Goal: Task Accomplishment & Management: Use online tool/utility

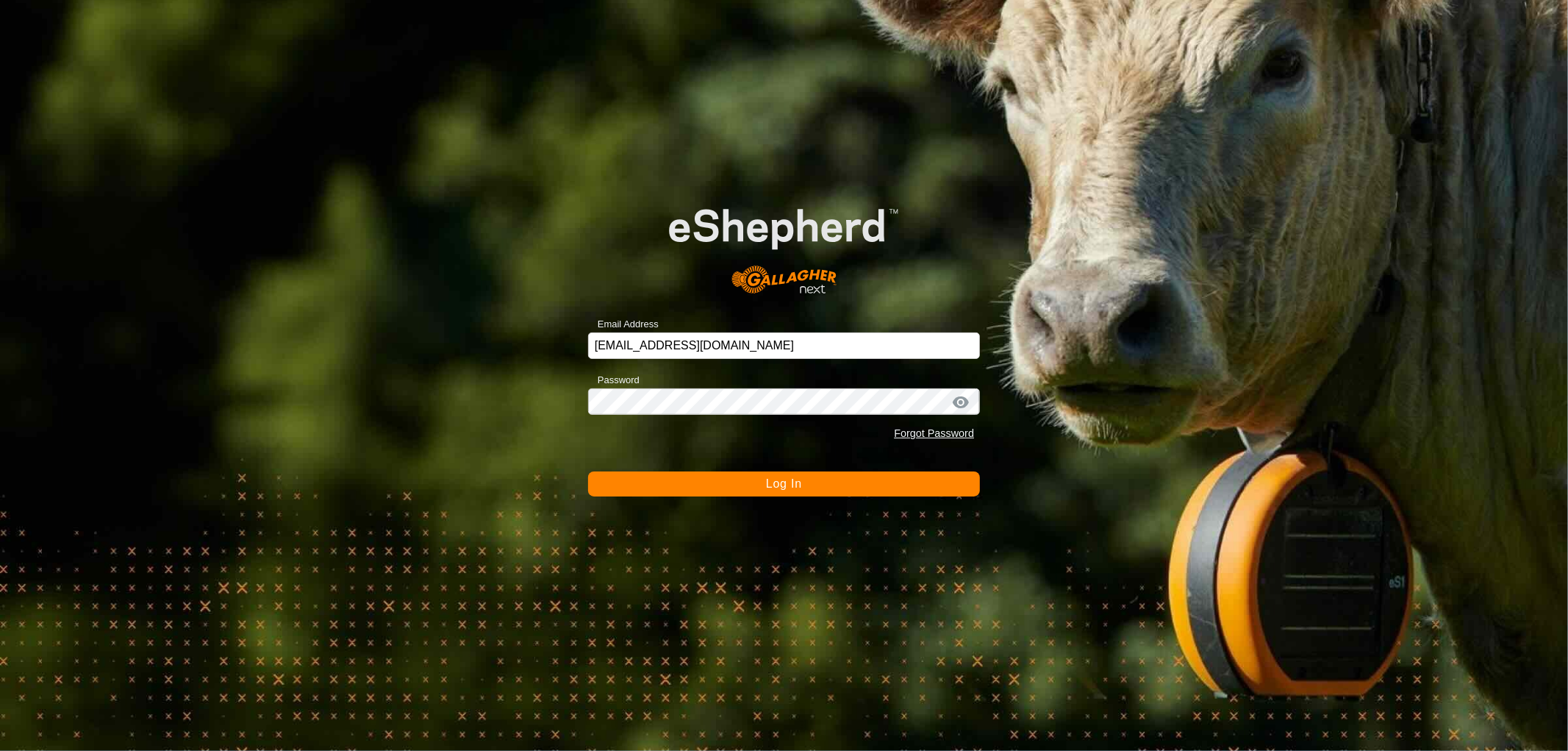
click at [589, 471] on button "Log In" at bounding box center [784, 483] width 392 height 25
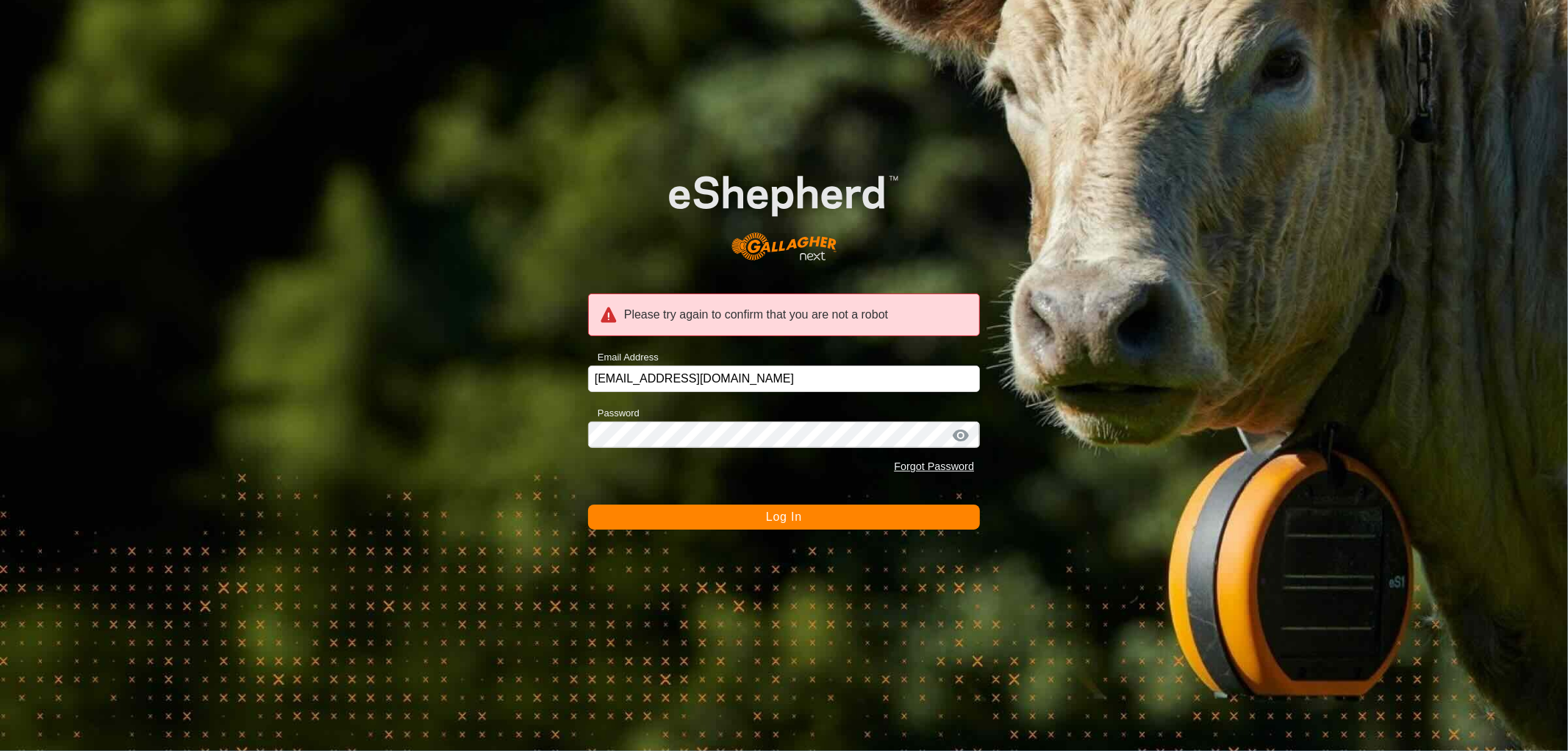
click at [723, 512] on button "Log In" at bounding box center [784, 517] width 392 height 25
click at [802, 516] on span "Log In" at bounding box center [784, 517] width 36 height 13
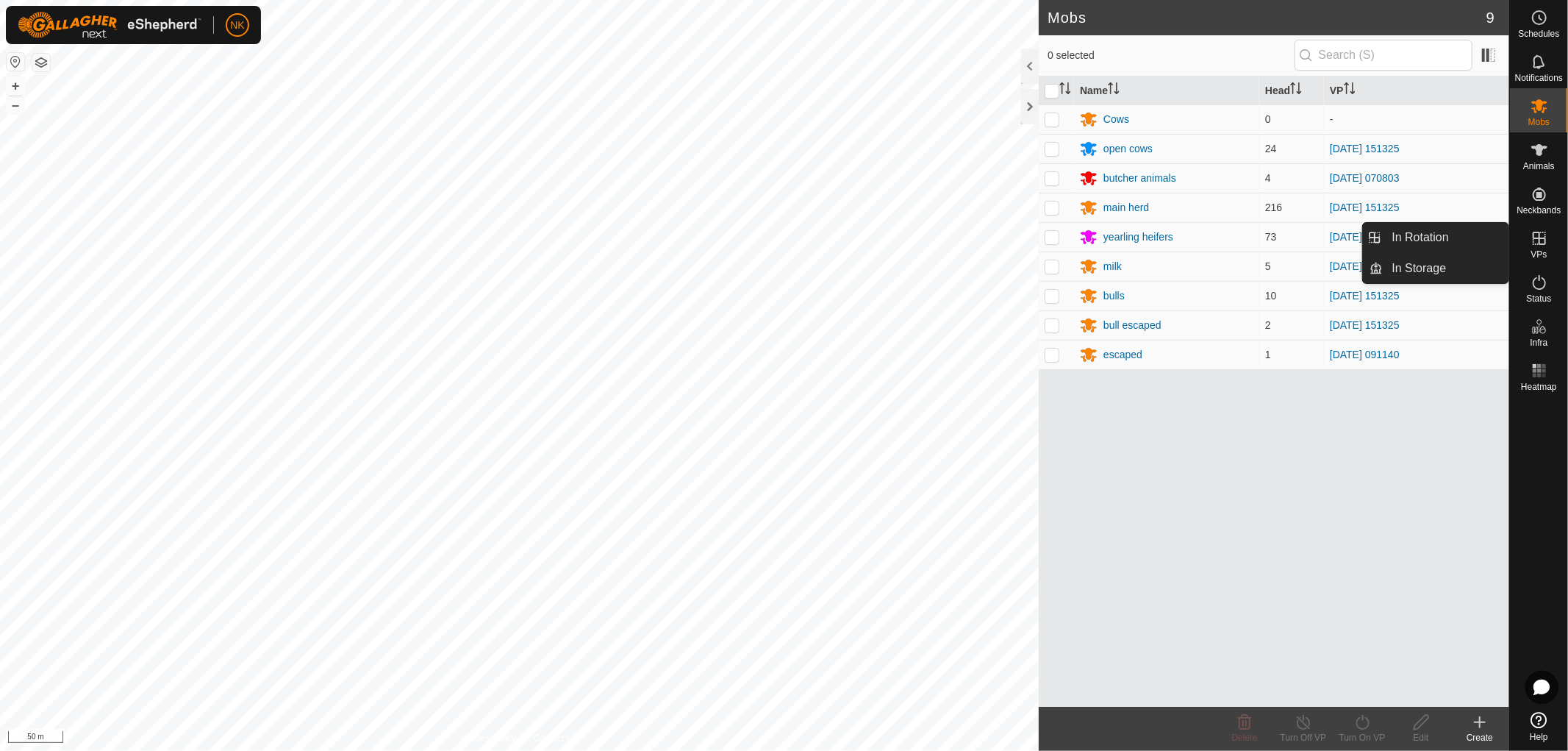
click at [1539, 253] on span "VPs" at bounding box center [1539, 254] width 16 height 9
click at [1419, 234] on link "In Rotation" at bounding box center [1447, 238] width 126 height 29
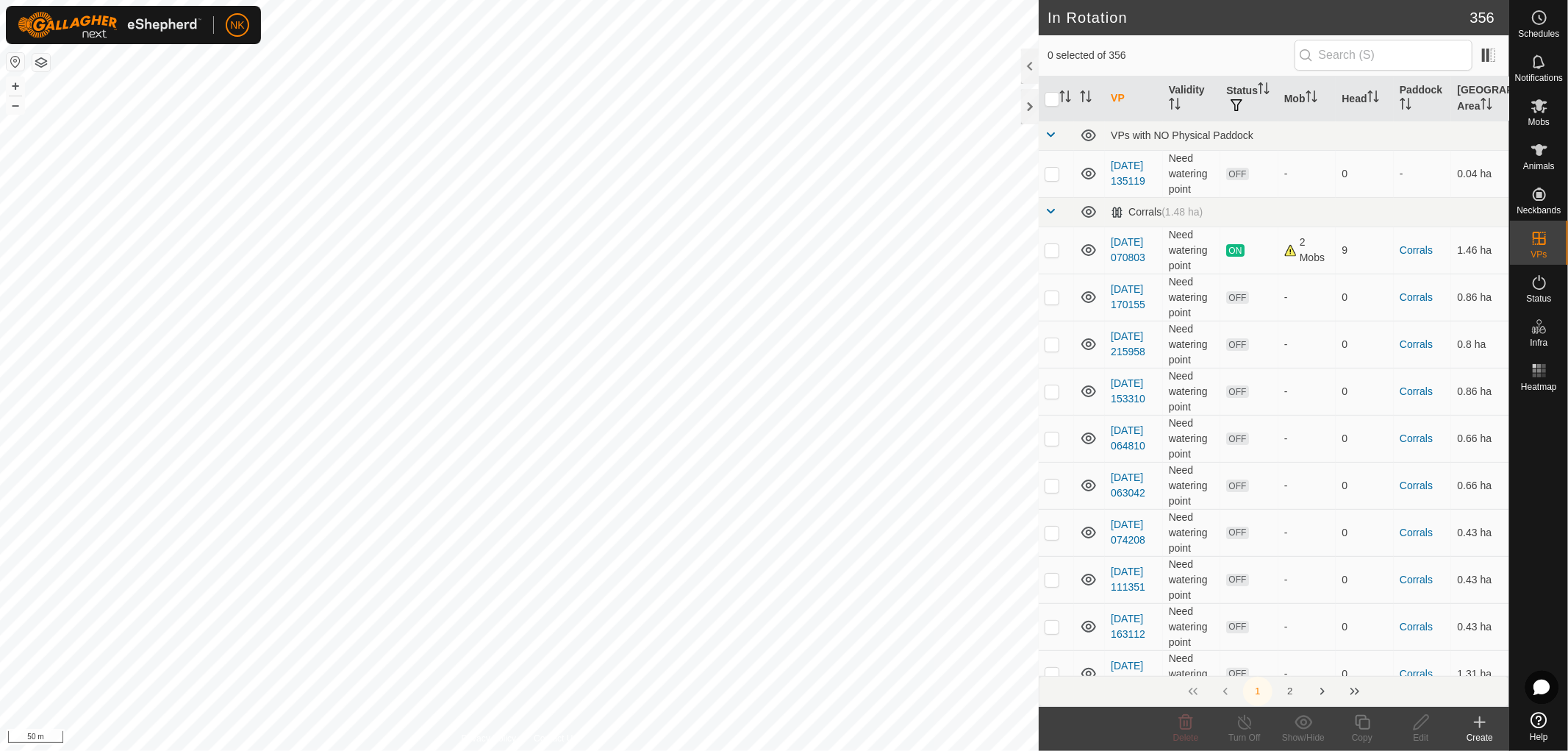
click at [1291, 695] on button "2" at bounding box center [1290, 691] width 29 height 29
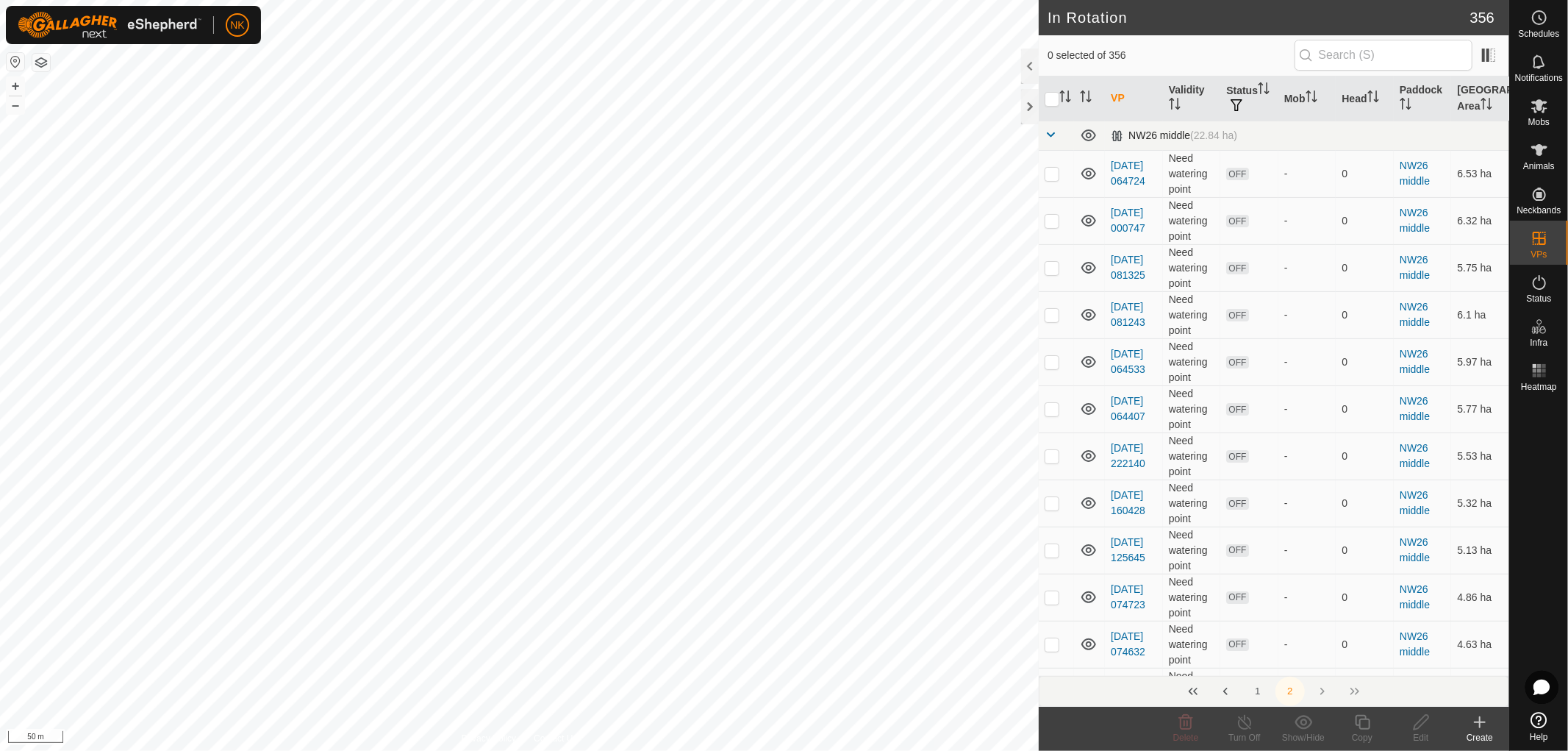
click at [1057, 144] on td at bounding box center [1056, 135] width 36 height 29
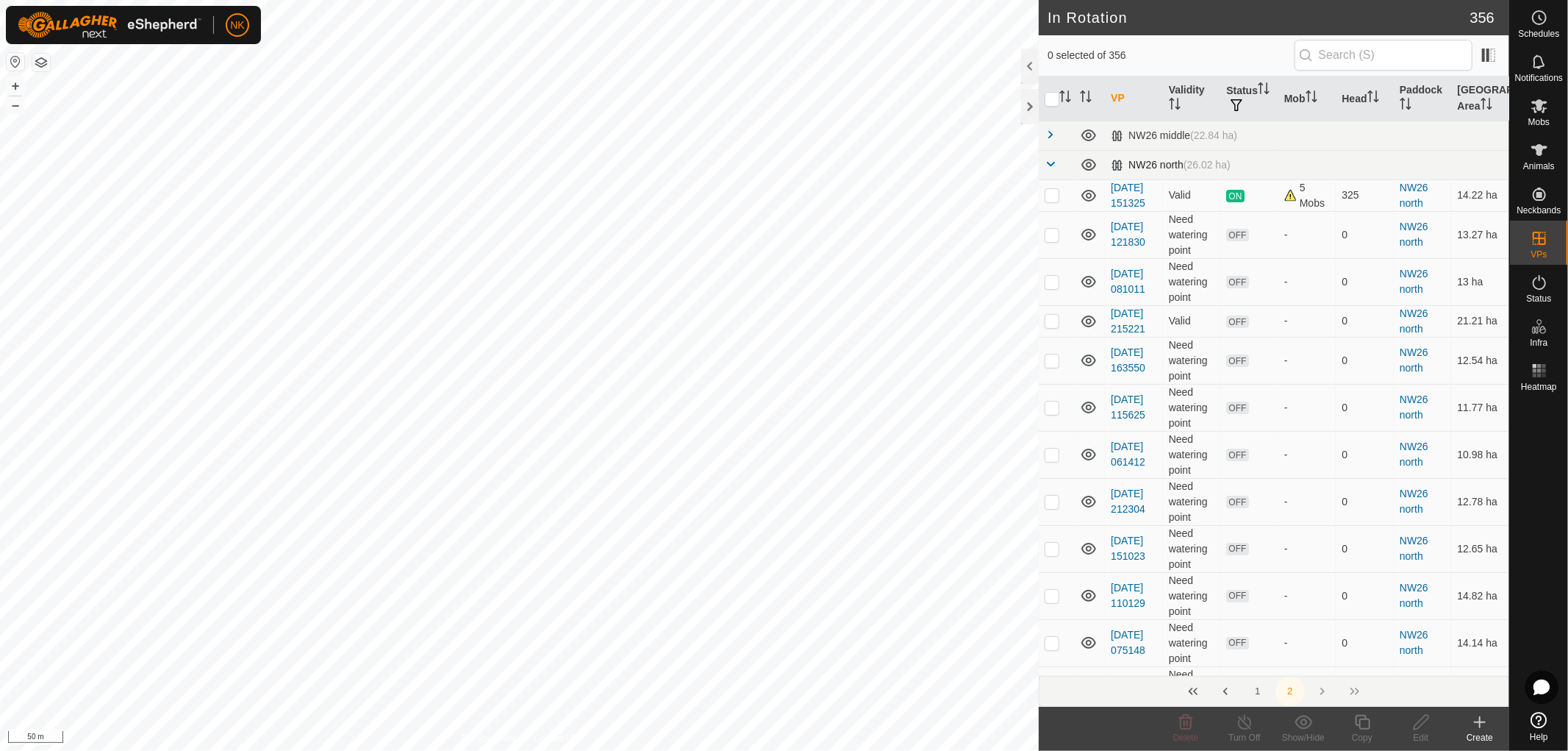
click at [1056, 165] on span at bounding box center [1050, 163] width 12 height 12
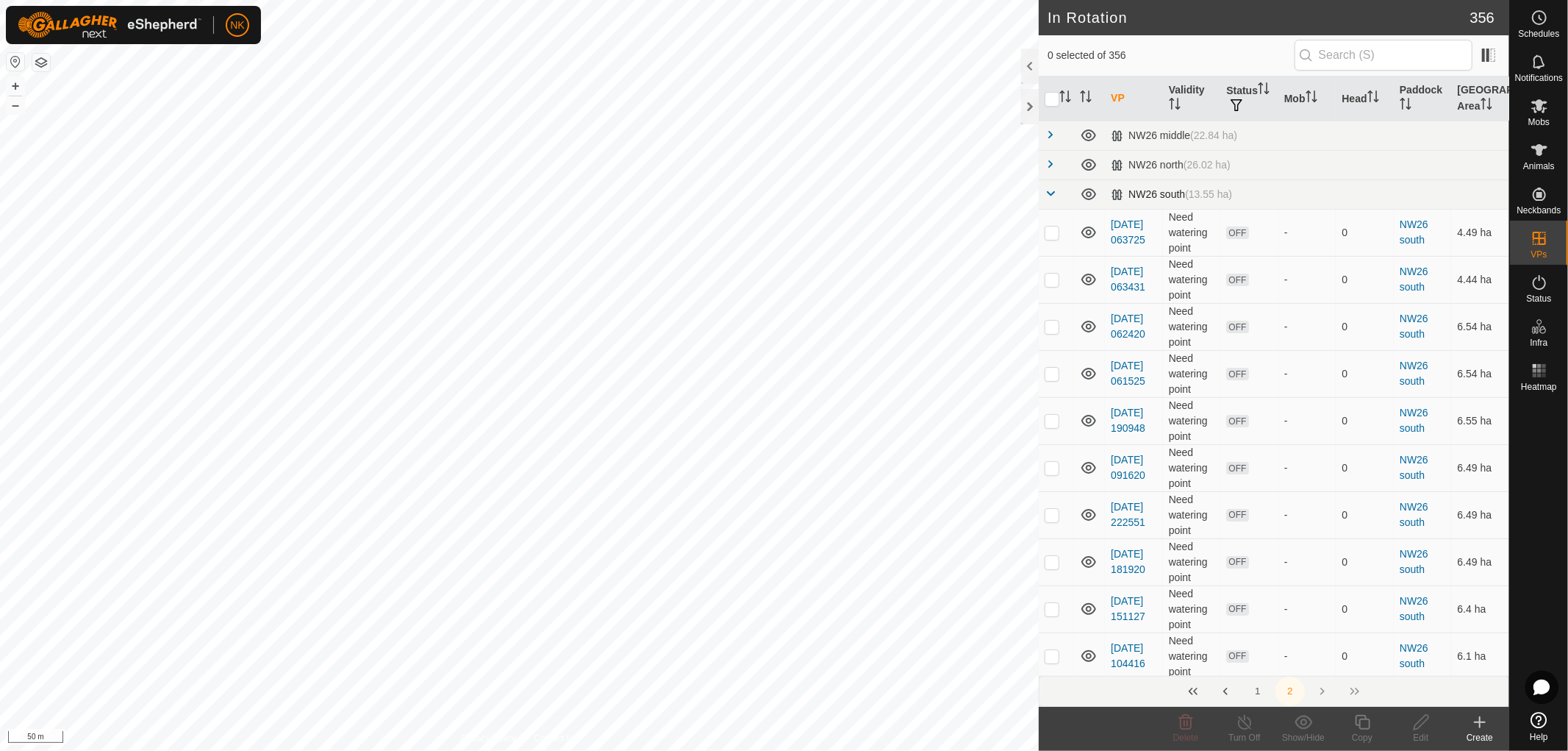
click at [1052, 192] on span at bounding box center [1050, 193] width 12 height 12
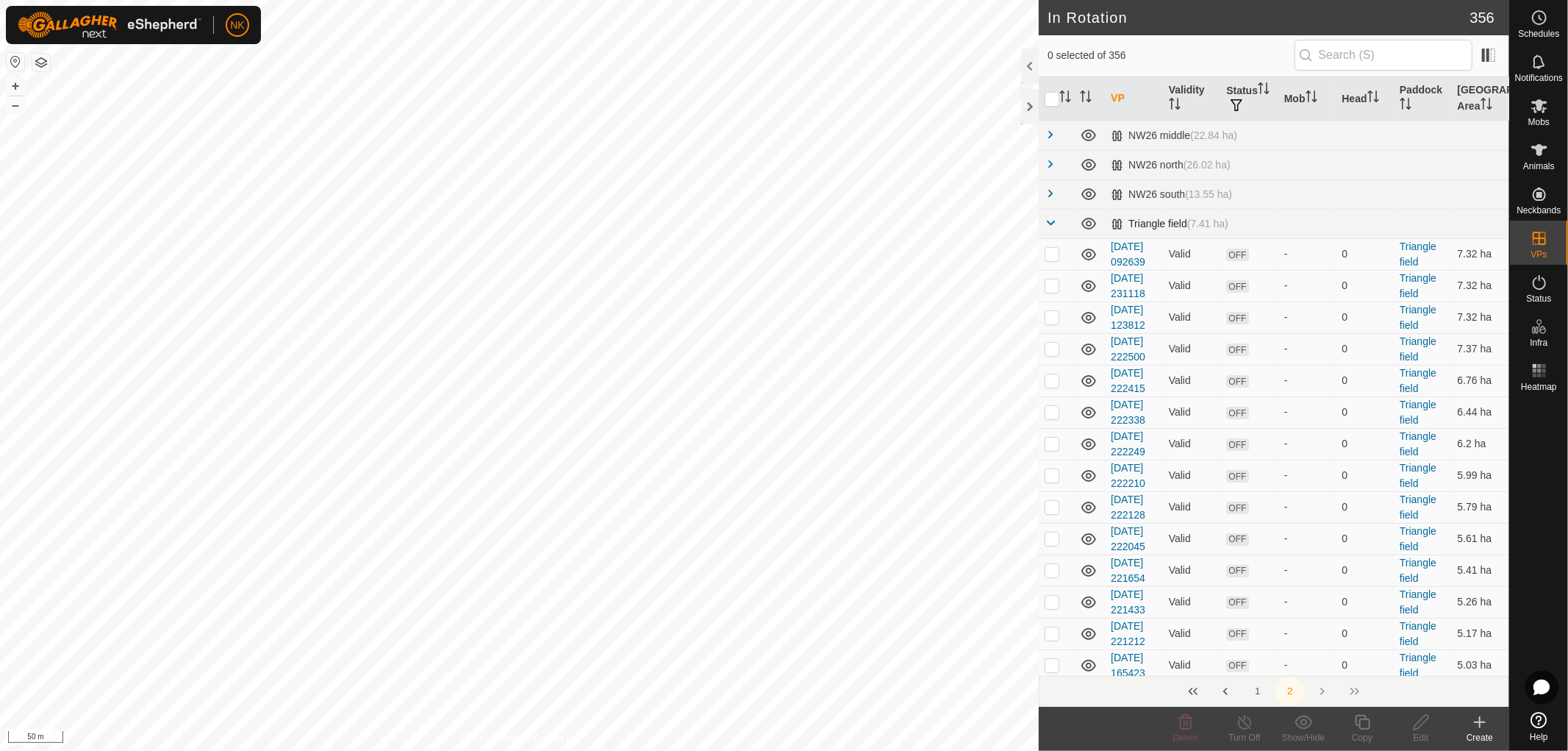
click at [1051, 217] on span at bounding box center [1050, 222] width 12 height 12
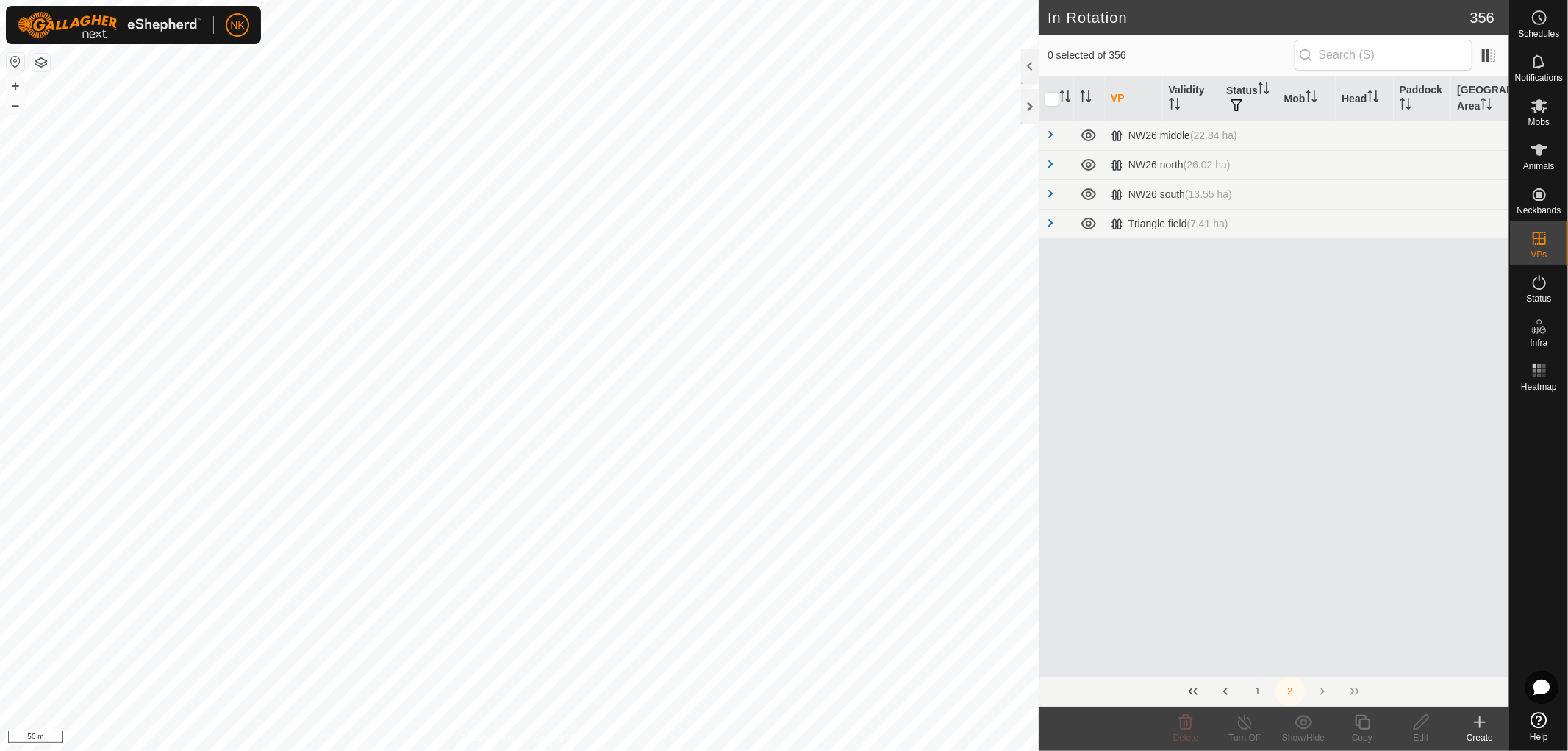
click at [1259, 689] on button "1" at bounding box center [1258, 691] width 29 height 29
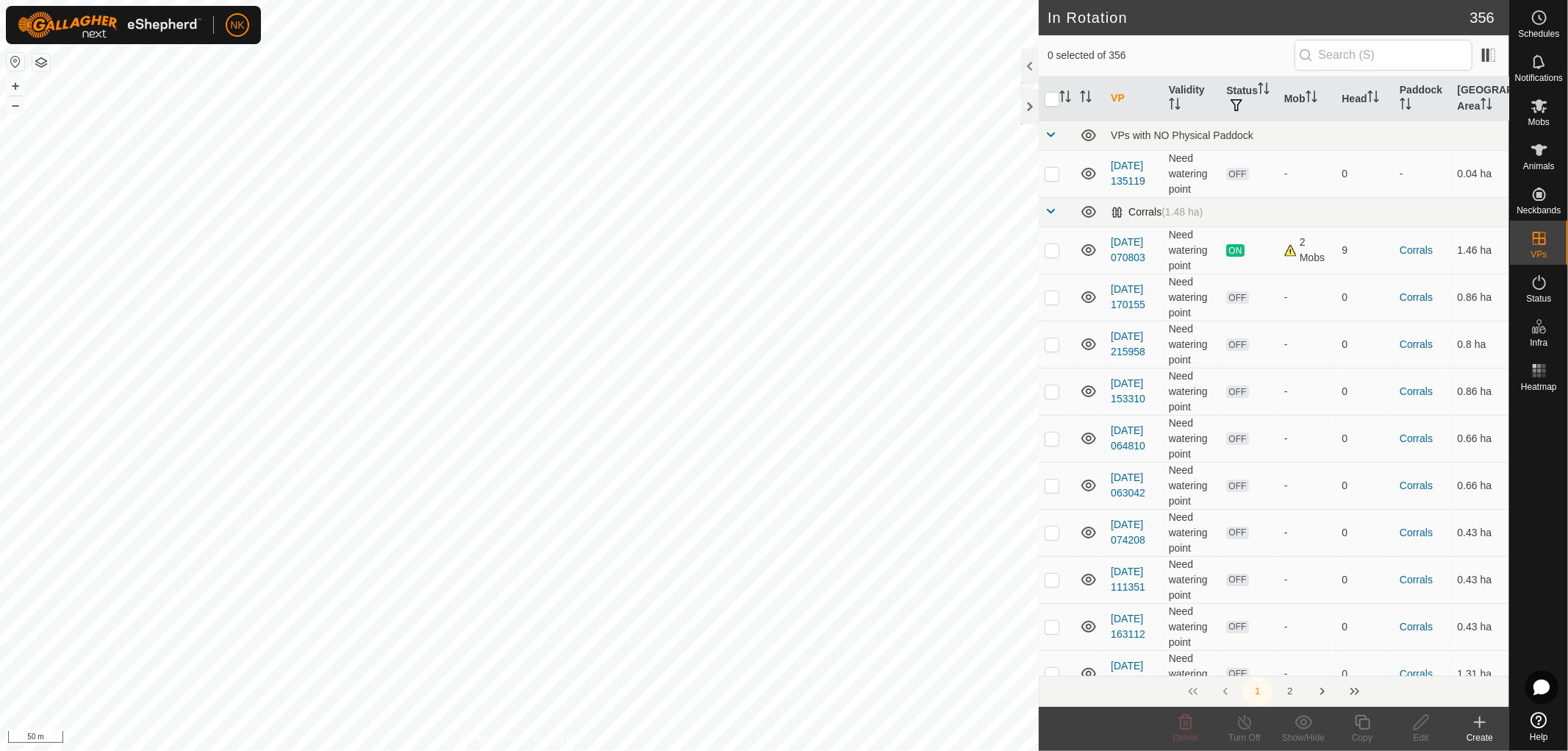
click at [1044, 215] on td at bounding box center [1056, 211] width 36 height 29
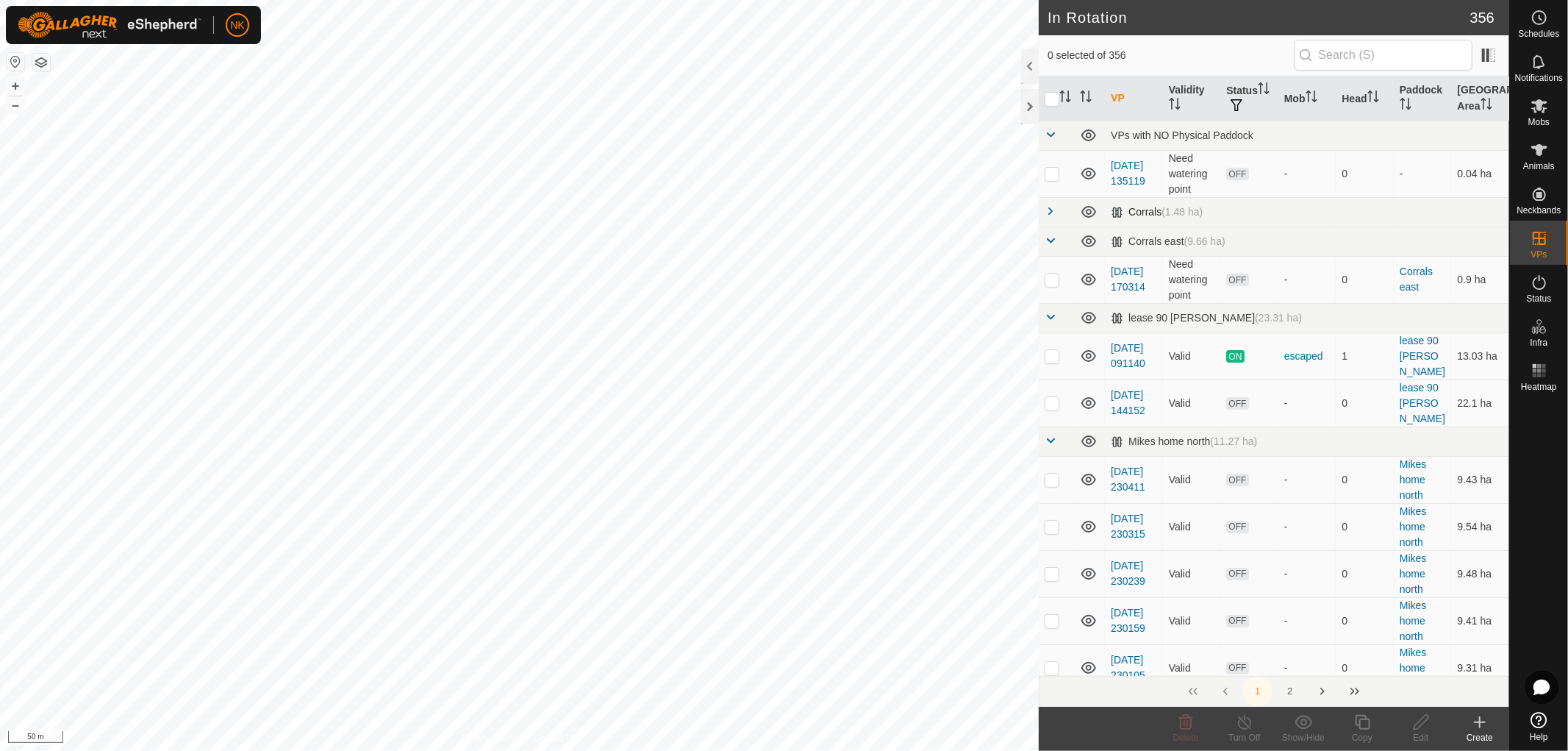
click at [1048, 207] on span at bounding box center [1050, 211] width 12 height 12
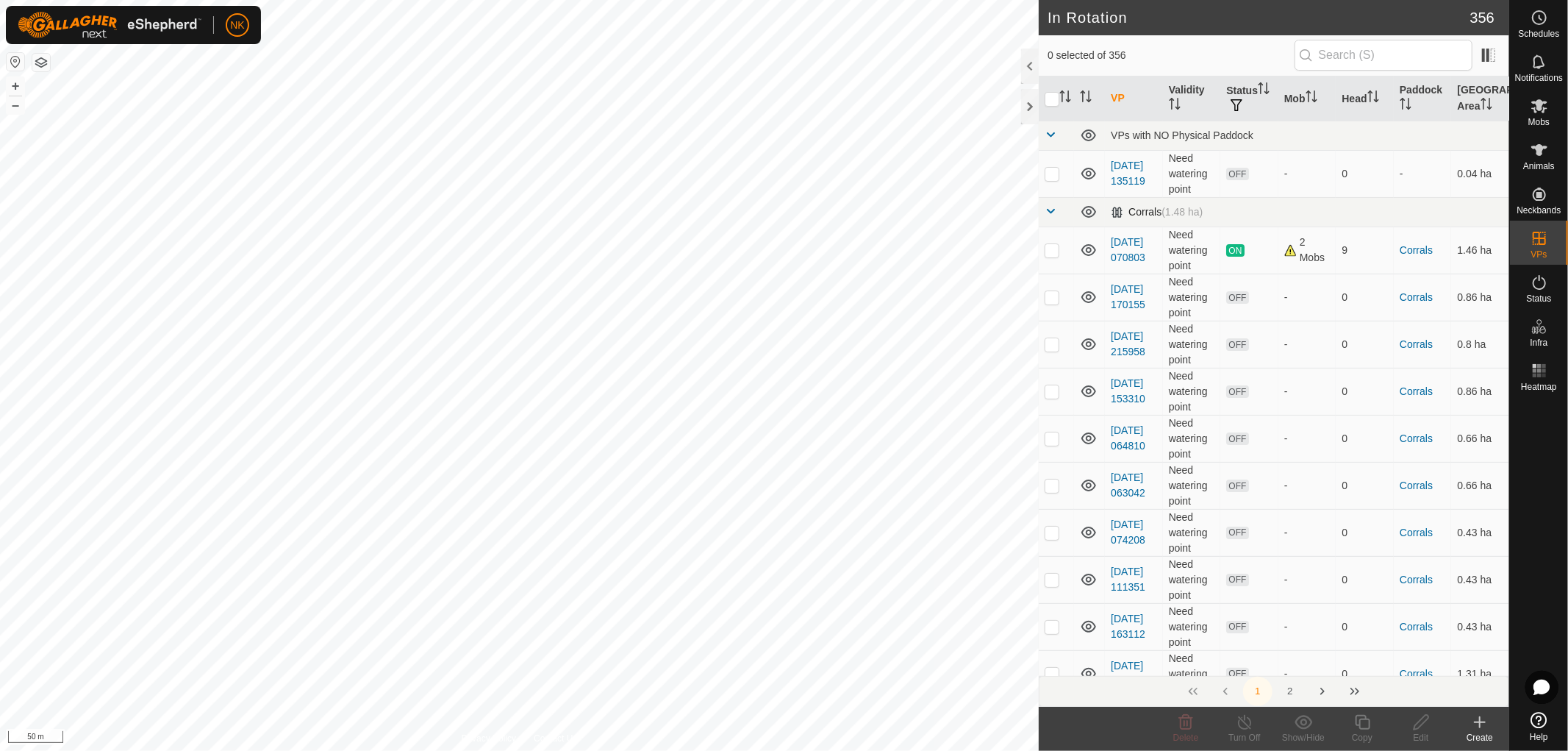
click at [1048, 207] on span at bounding box center [1050, 211] width 12 height 12
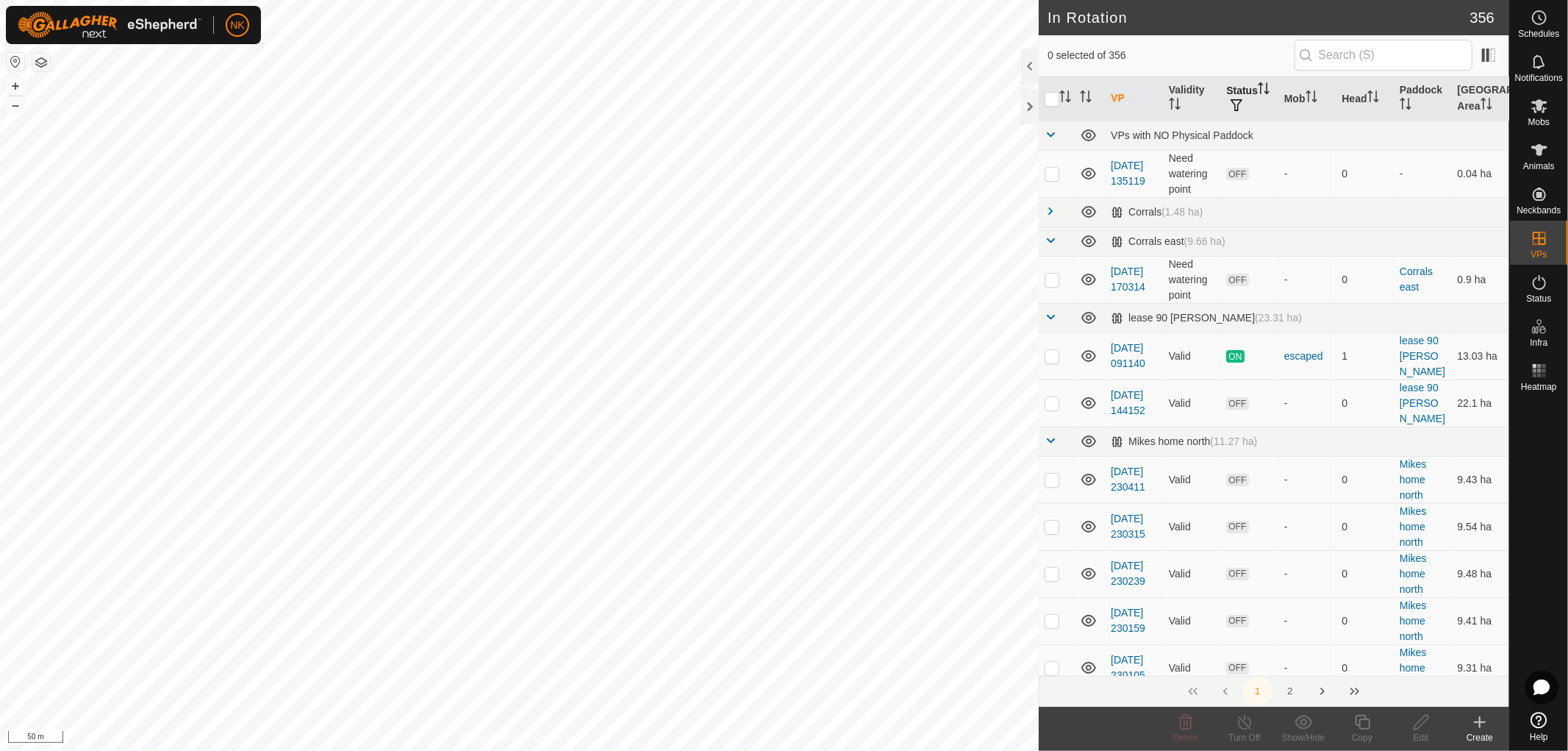
click at [1247, 86] on th "Status" at bounding box center [1250, 98] width 58 height 45
click at [1053, 443] on span at bounding box center [1050, 440] width 12 height 12
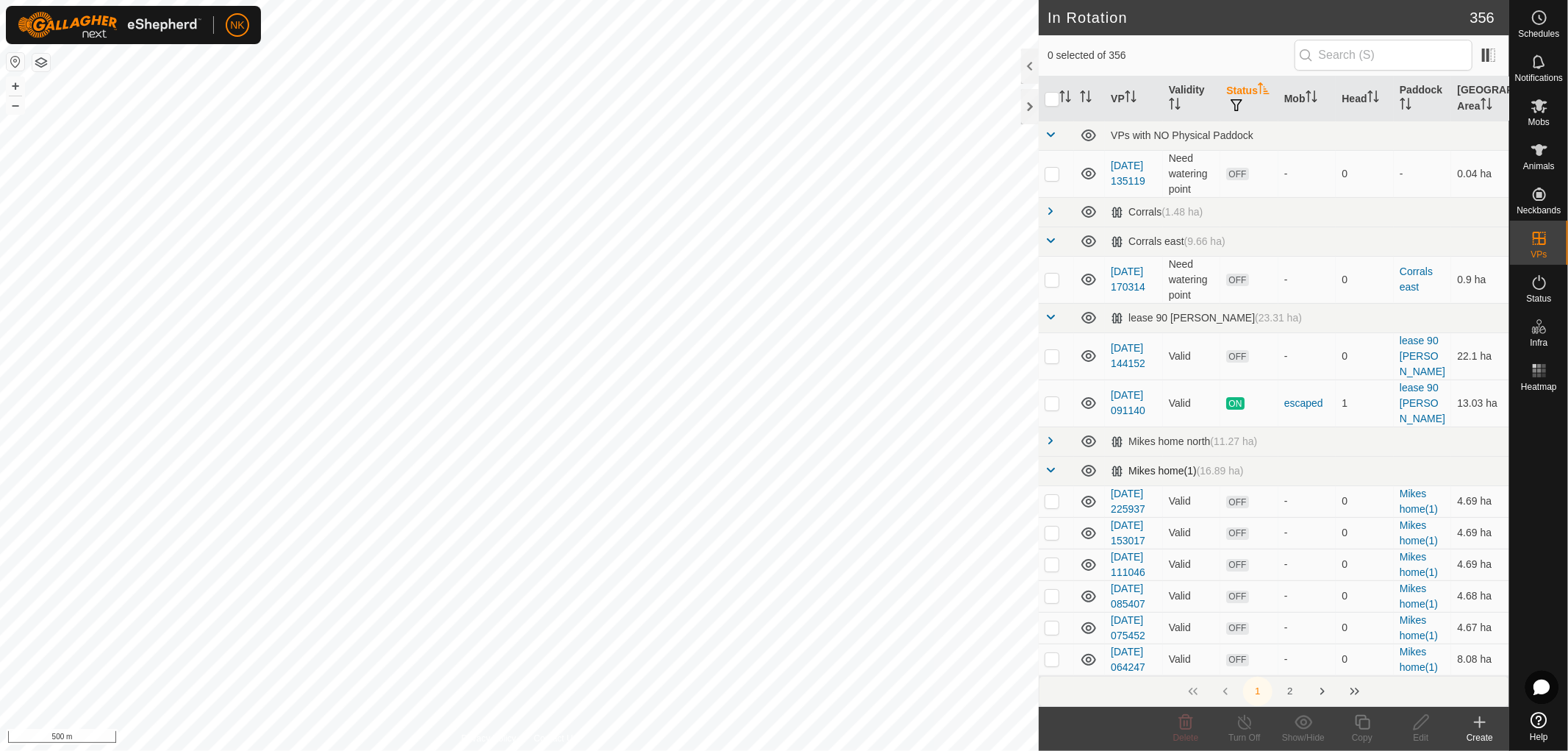
click at [1050, 473] on span at bounding box center [1050, 469] width 12 height 12
click at [1049, 504] on span at bounding box center [1050, 499] width 12 height 12
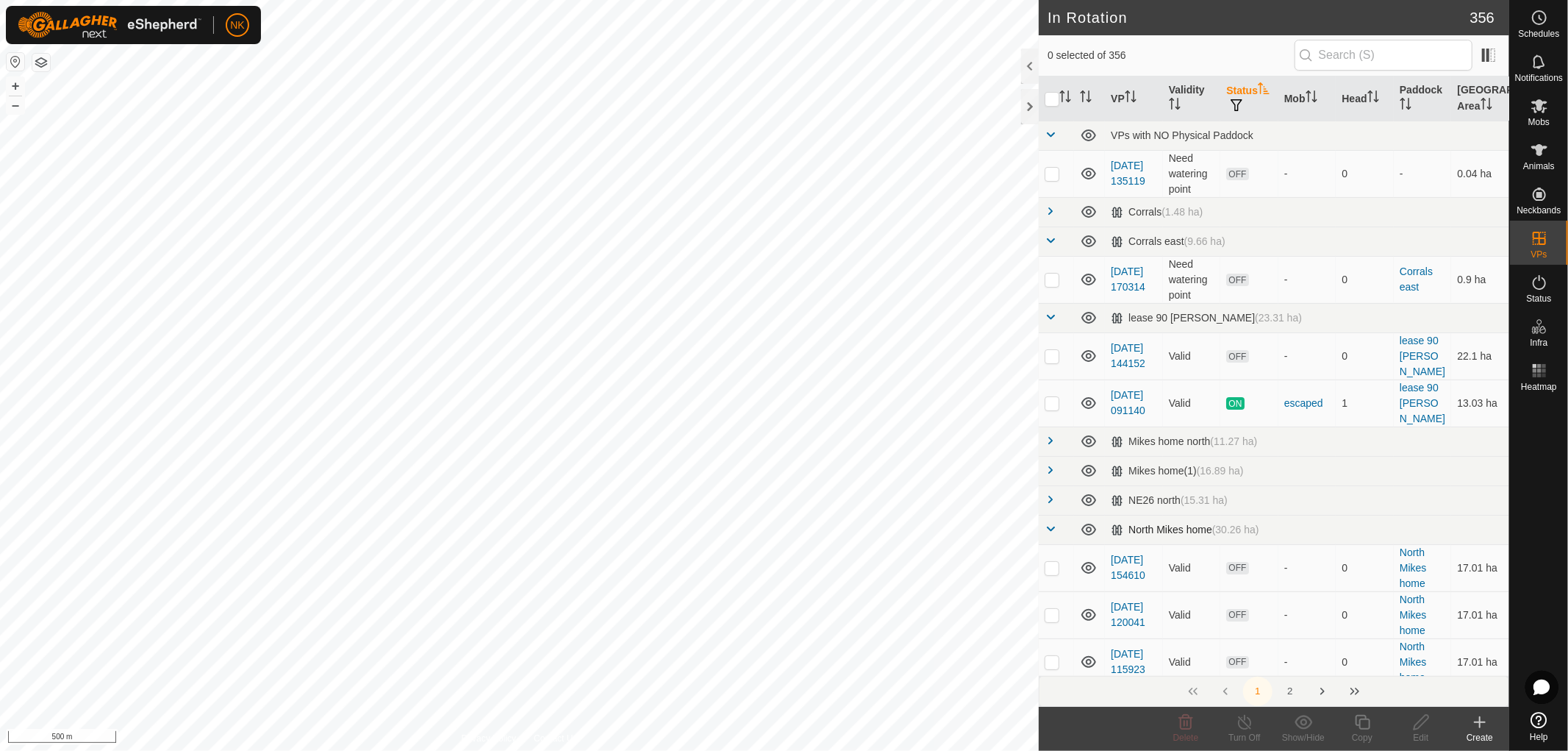
click at [1049, 531] on span at bounding box center [1050, 529] width 12 height 12
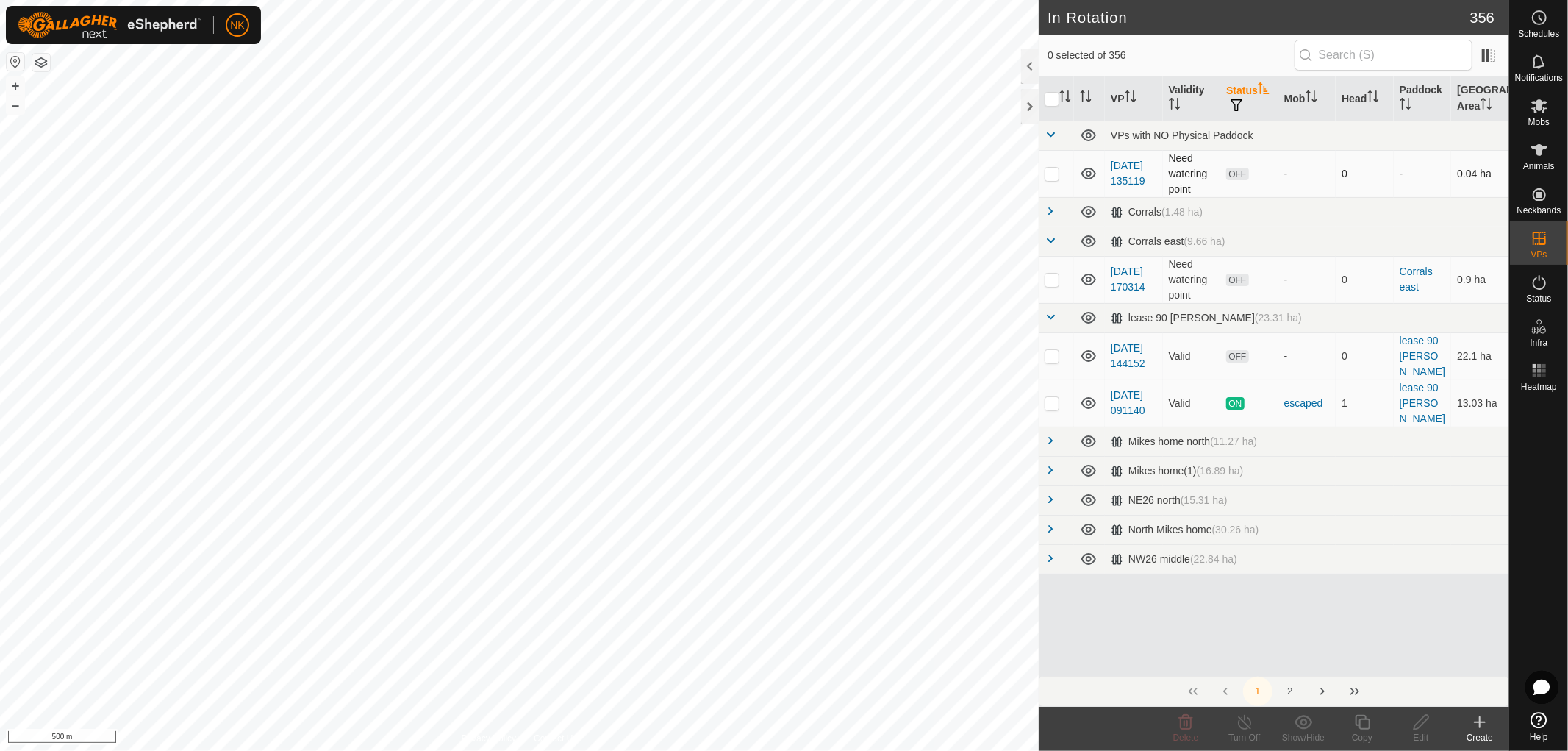
click at [1053, 170] on p-checkbox at bounding box center [1052, 173] width 15 height 12
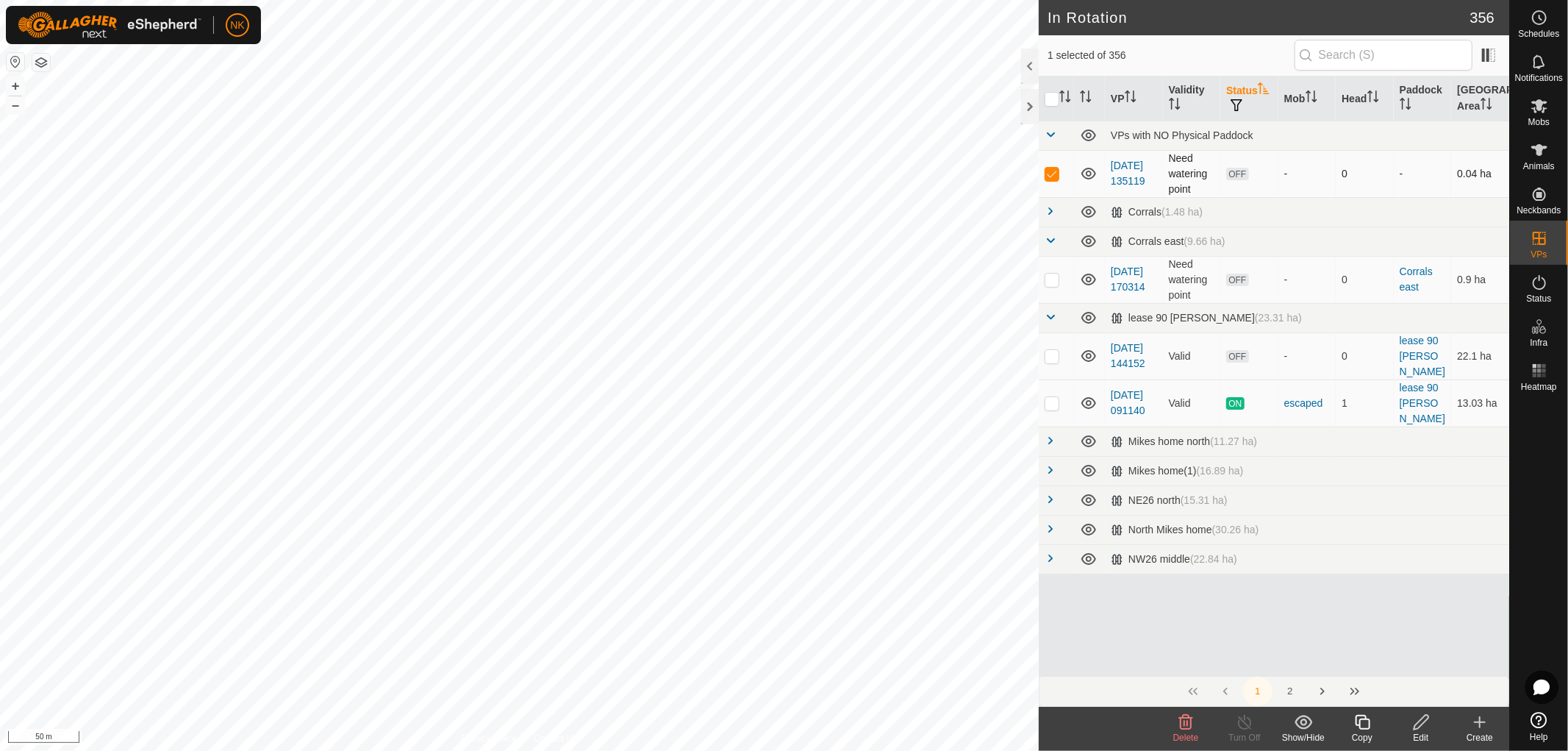
click at [1051, 173] on p-checkbox at bounding box center [1052, 173] width 15 height 12
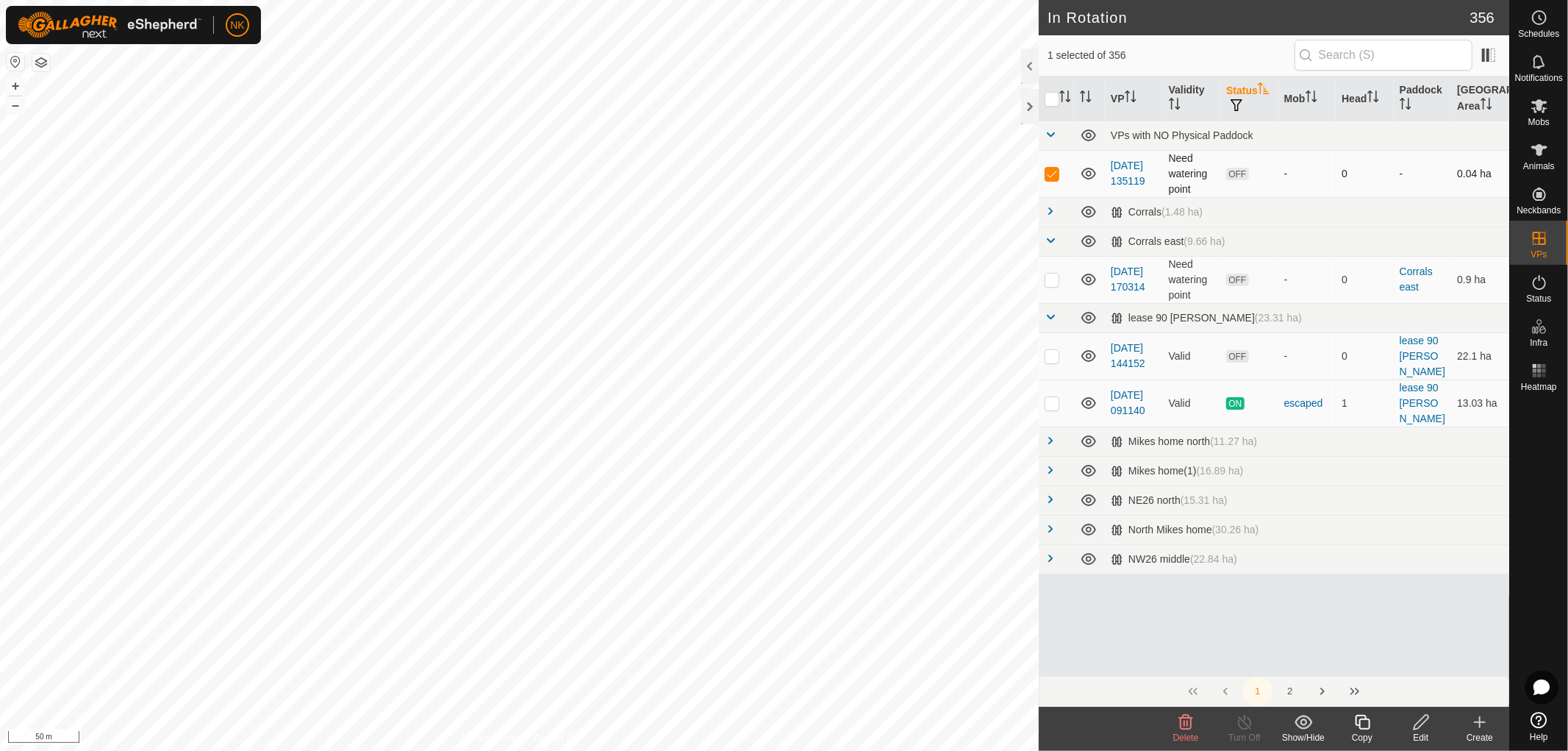
checkbox input "false"
click at [1052, 130] on span at bounding box center [1050, 134] width 12 height 12
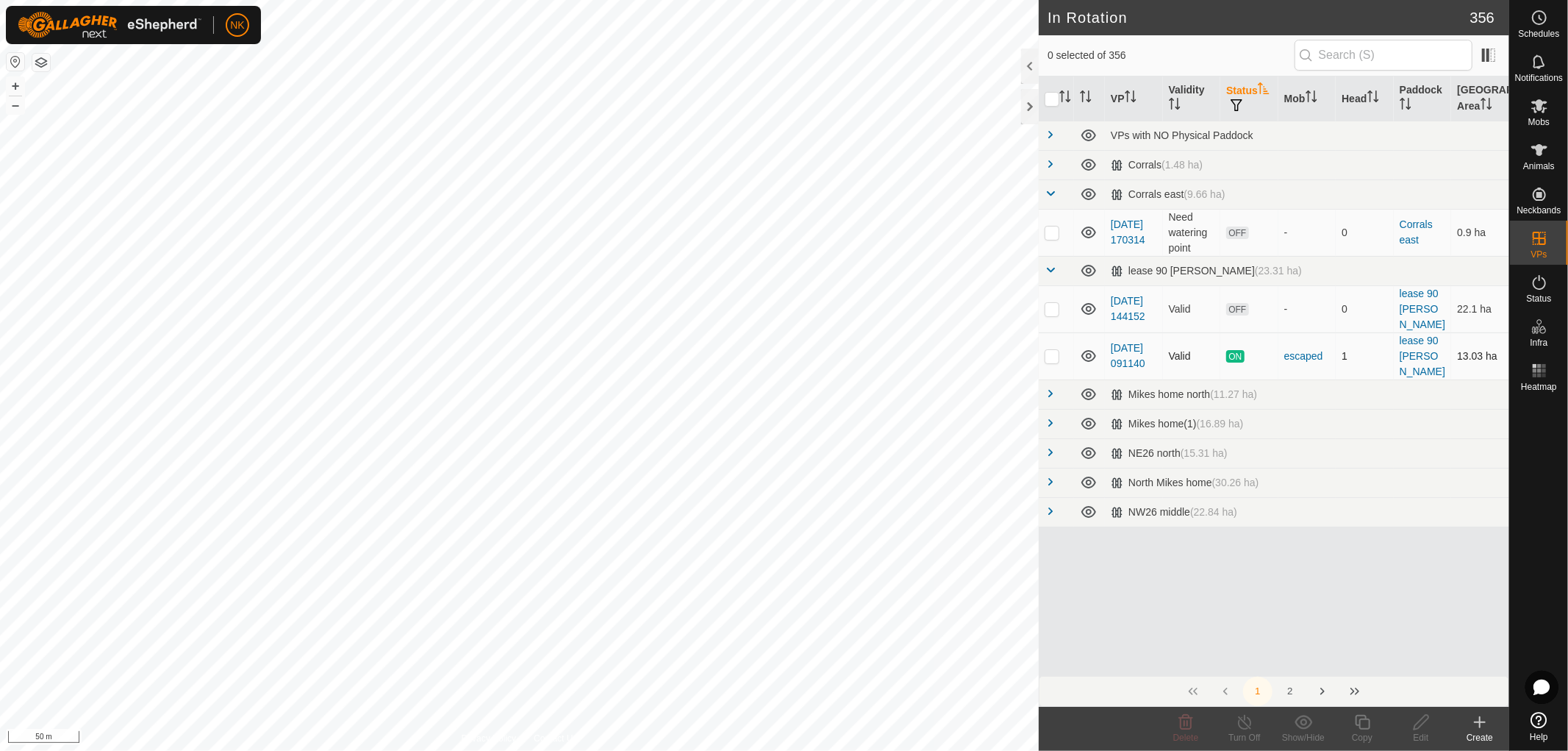
click at [1053, 356] on p-checkbox at bounding box center [1052, 355] width 15 height 12
checkbox input "false"
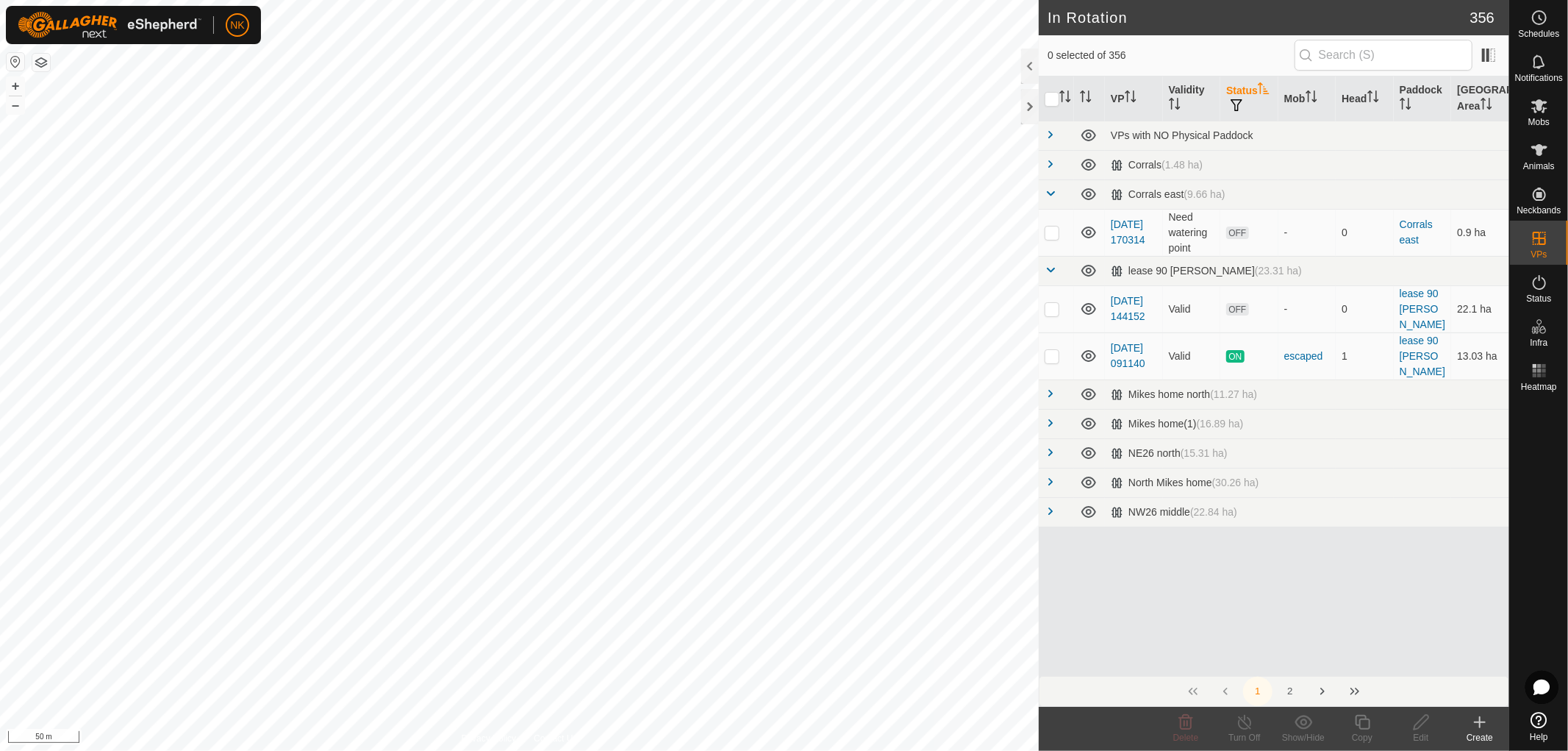
click at [1239, 89] on th "Status" at bounding box center [1250, 98] width 58 height 45
click at [1247, 98] on button "button" at bounding box center [1236, 106] width 21 height 15
click at [1251, 185] on input "ON" at bounding box center [1254, 183] width 15 height 15
checkbox input "true"
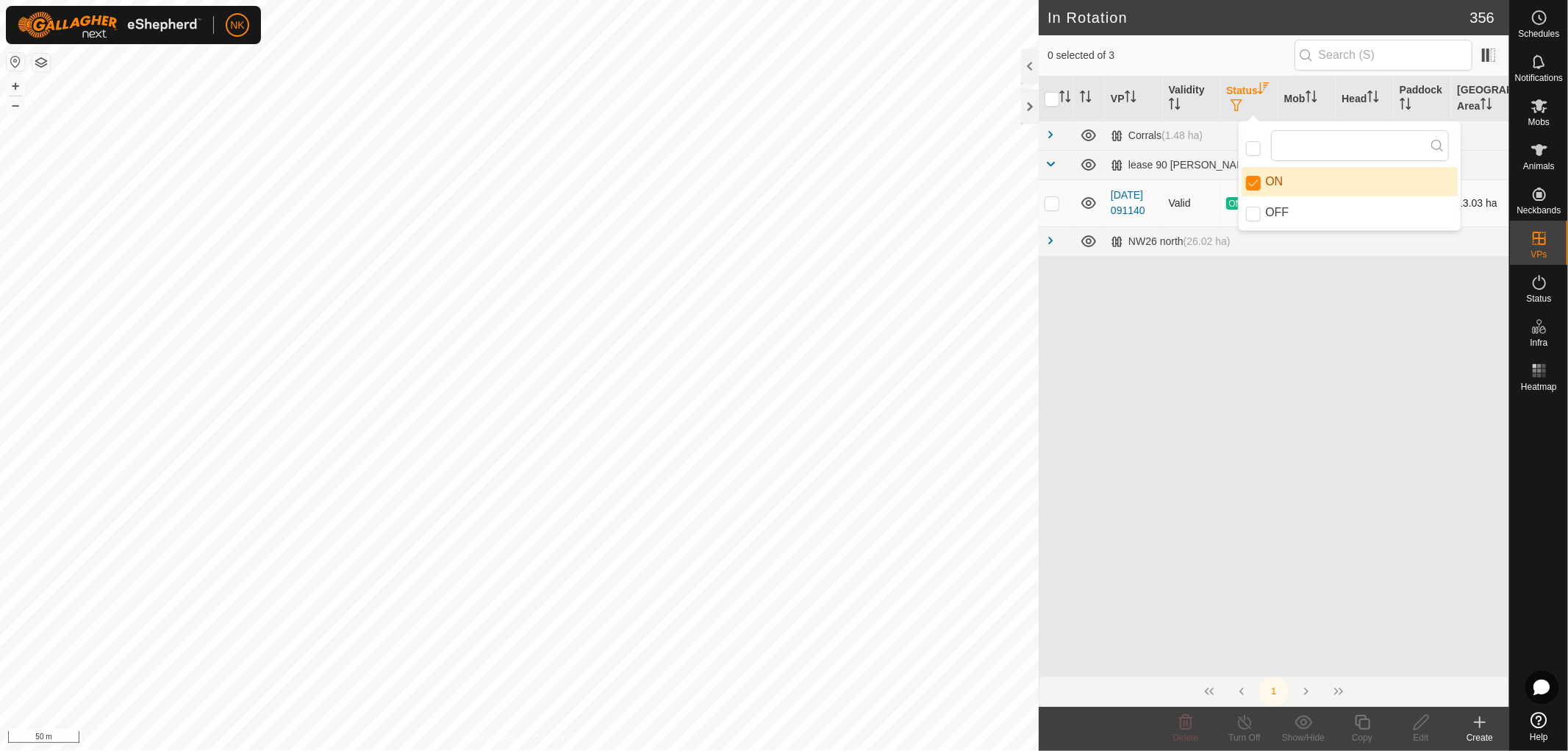
click at [1050, 201] on p-checkbox at bounding box center [1052, 202] width 15 height 12
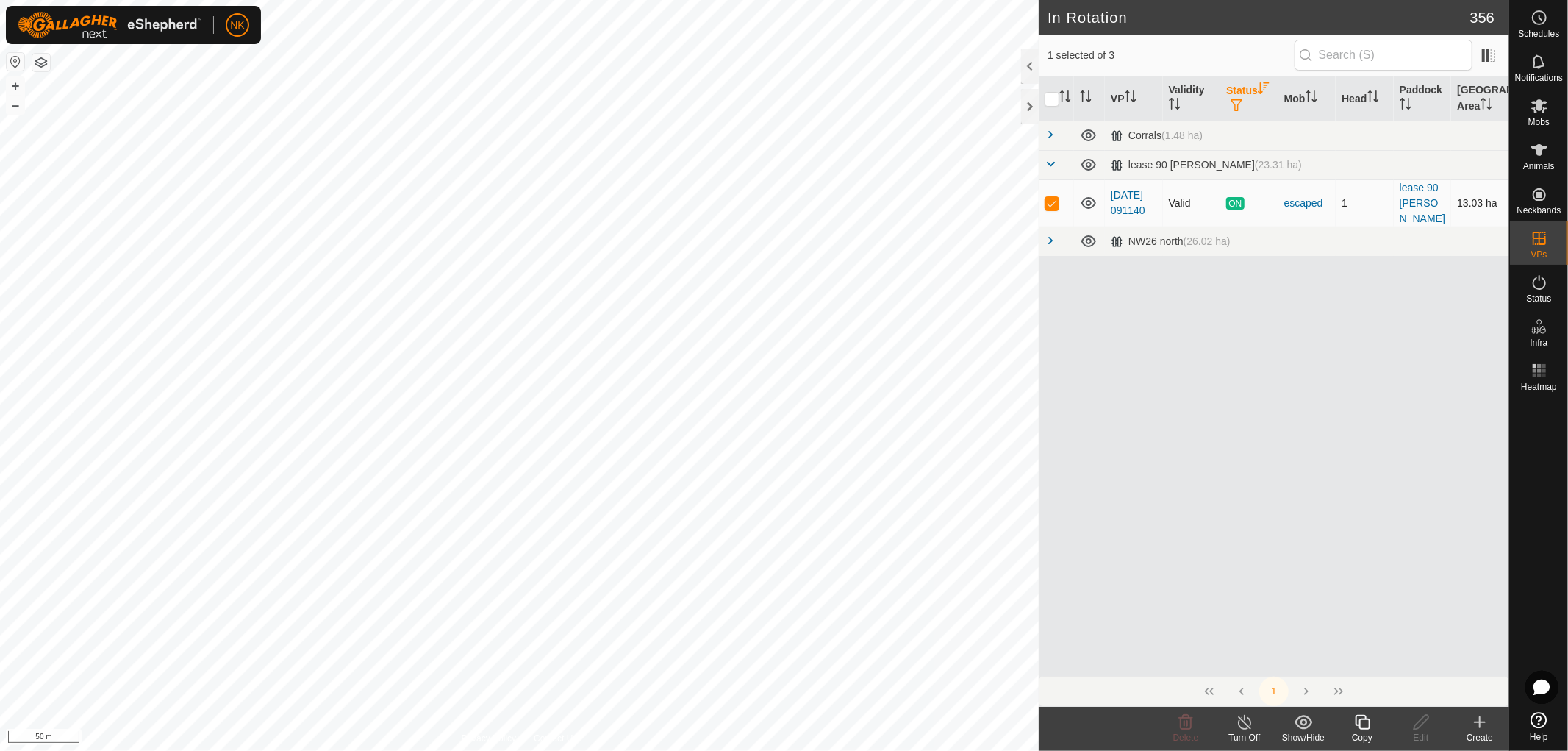
click at [1050, 201] on p-checkbox at bounding box center [1052, 202] width 15 height 12
checkbox input "false"
click at [1247, 98] on th "Status" at bounding box center [1250, 98] width 58 height 45
click at [1050, 165] on span at bounding box center [1050, 163] width 12 height 12
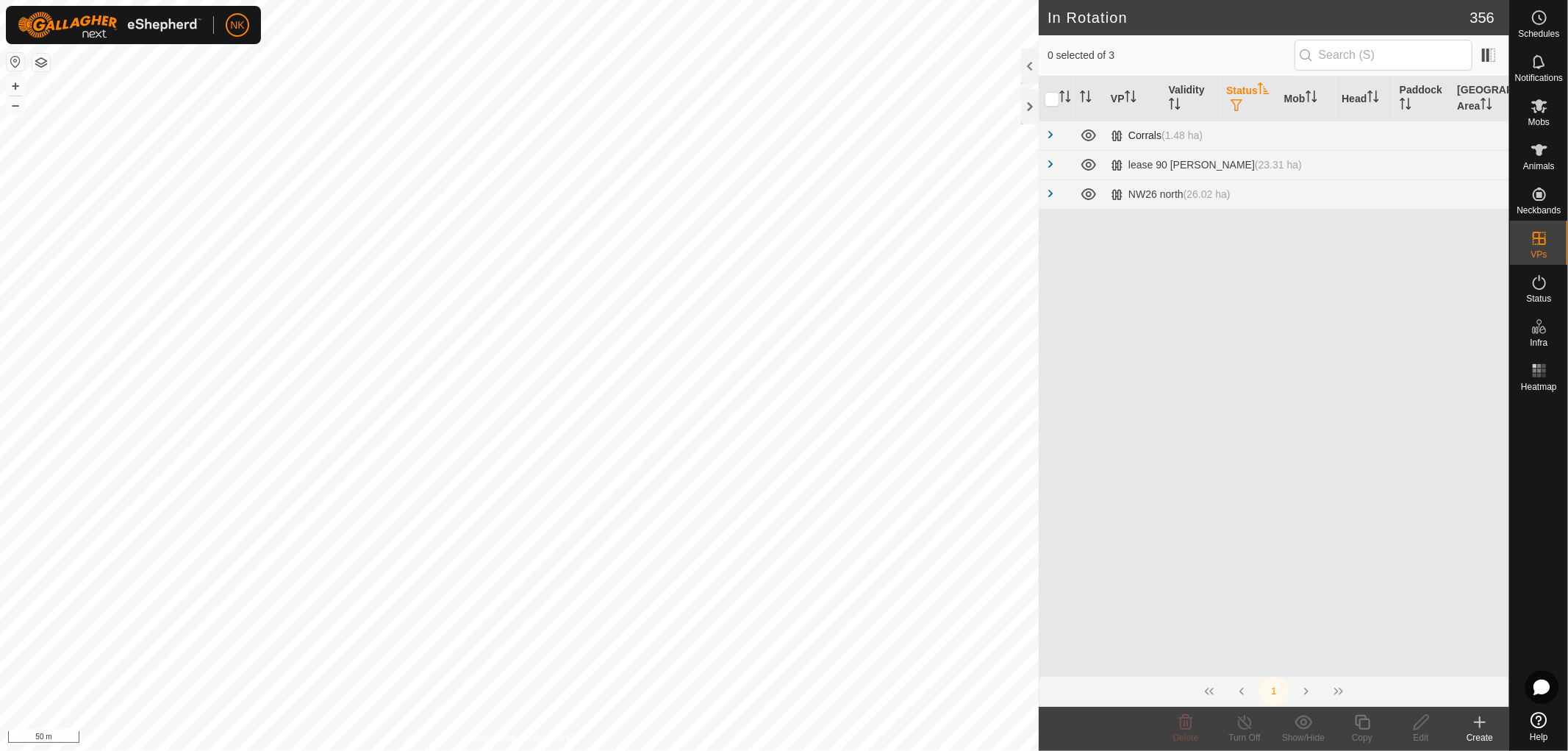
click at [1049, 136] on span at bounding box center [1050, 134] width 12 height 12
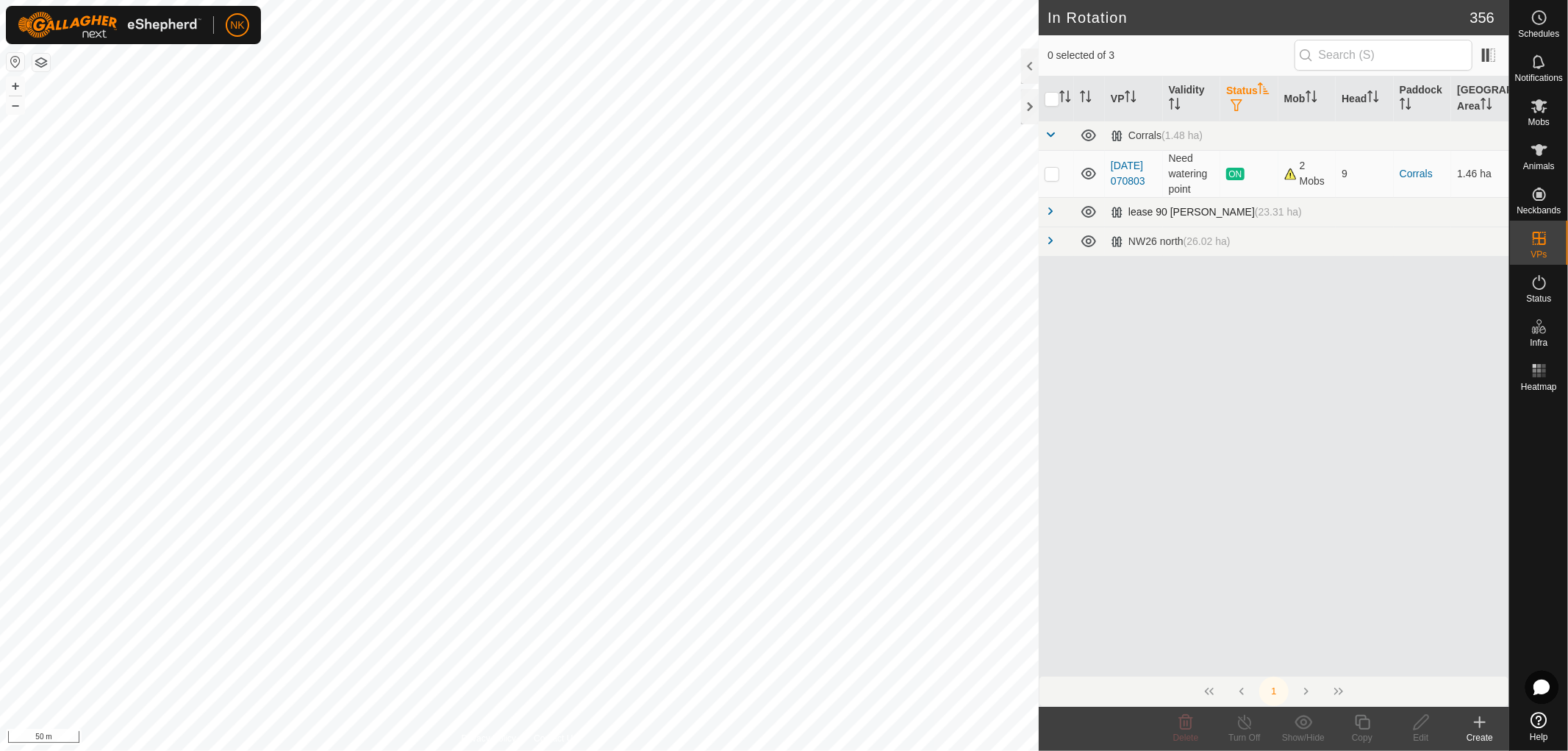
click at [1057, 216] on td at bounding box center [1056, 211] width 36 height 29
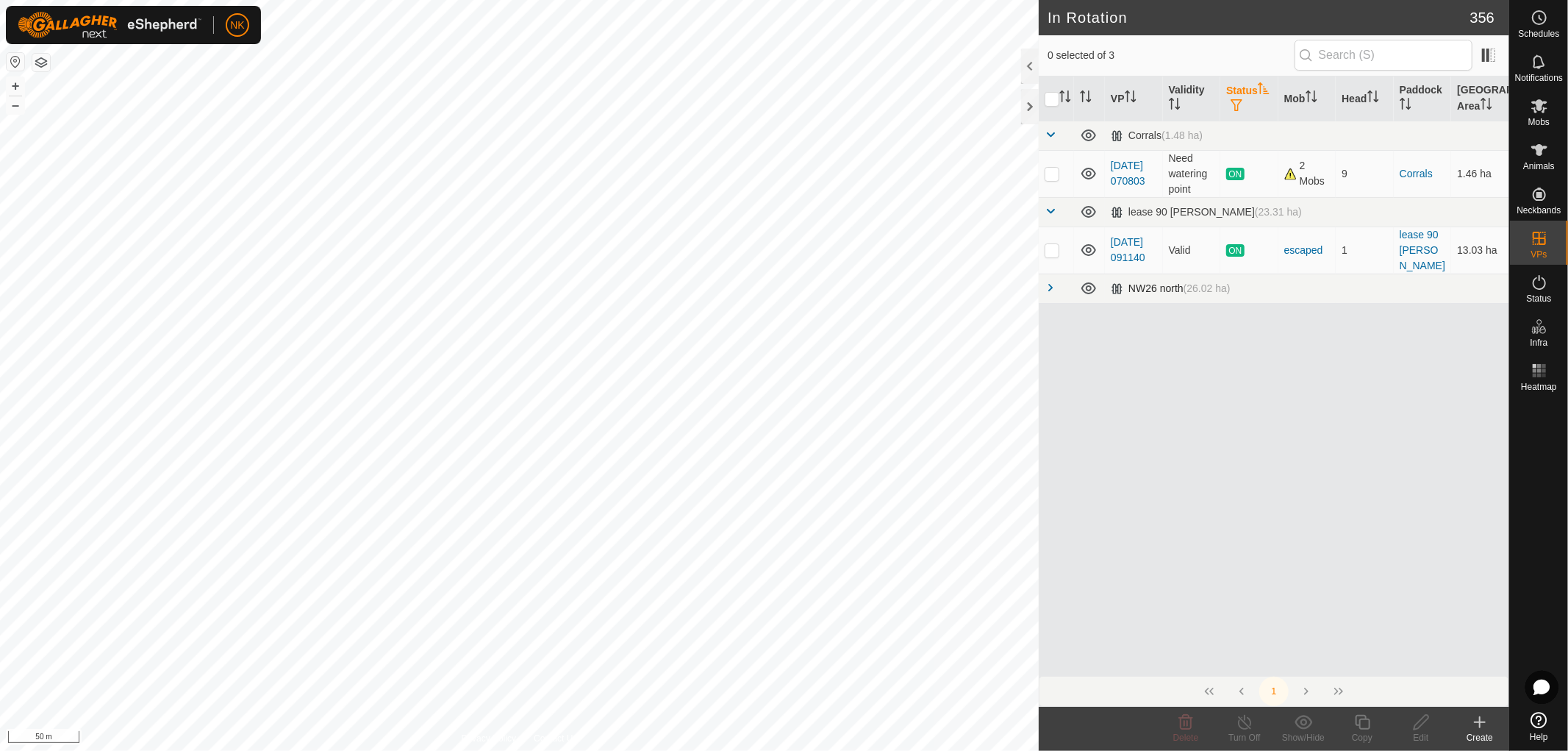
click at [1051, 291] on span at bounding box center [1050, 287] width 12 height 12
click at [1052, 324] on p-checkbox at bounding box center [1052, 318] width 15 height 12
checkbox input "true"
click at [1361, 728] on icon at bounding box center [1363, 722] width 18 height 17
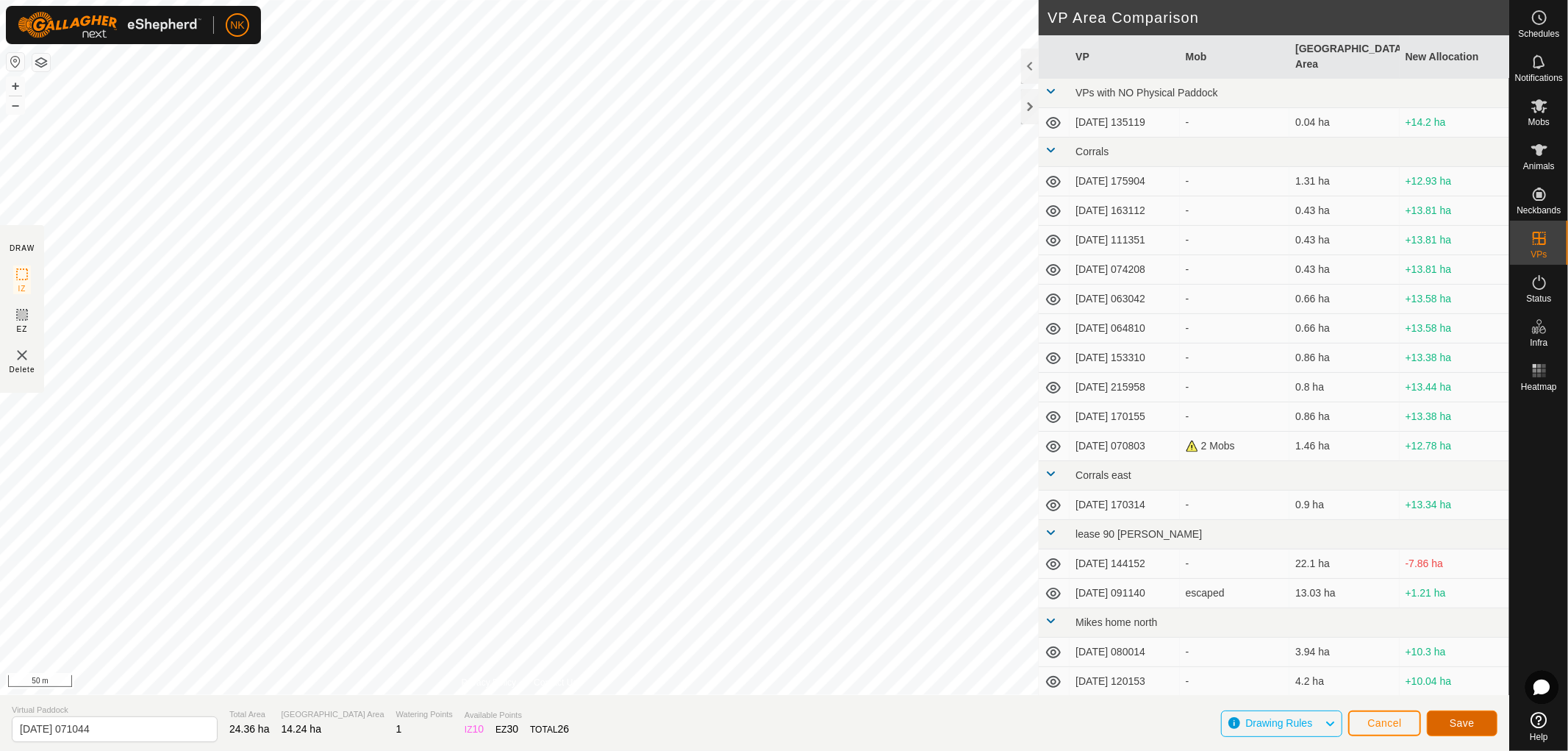
click at [1471, 722] on span "Save" at bounding box center [1461, 723] width 25 height 12
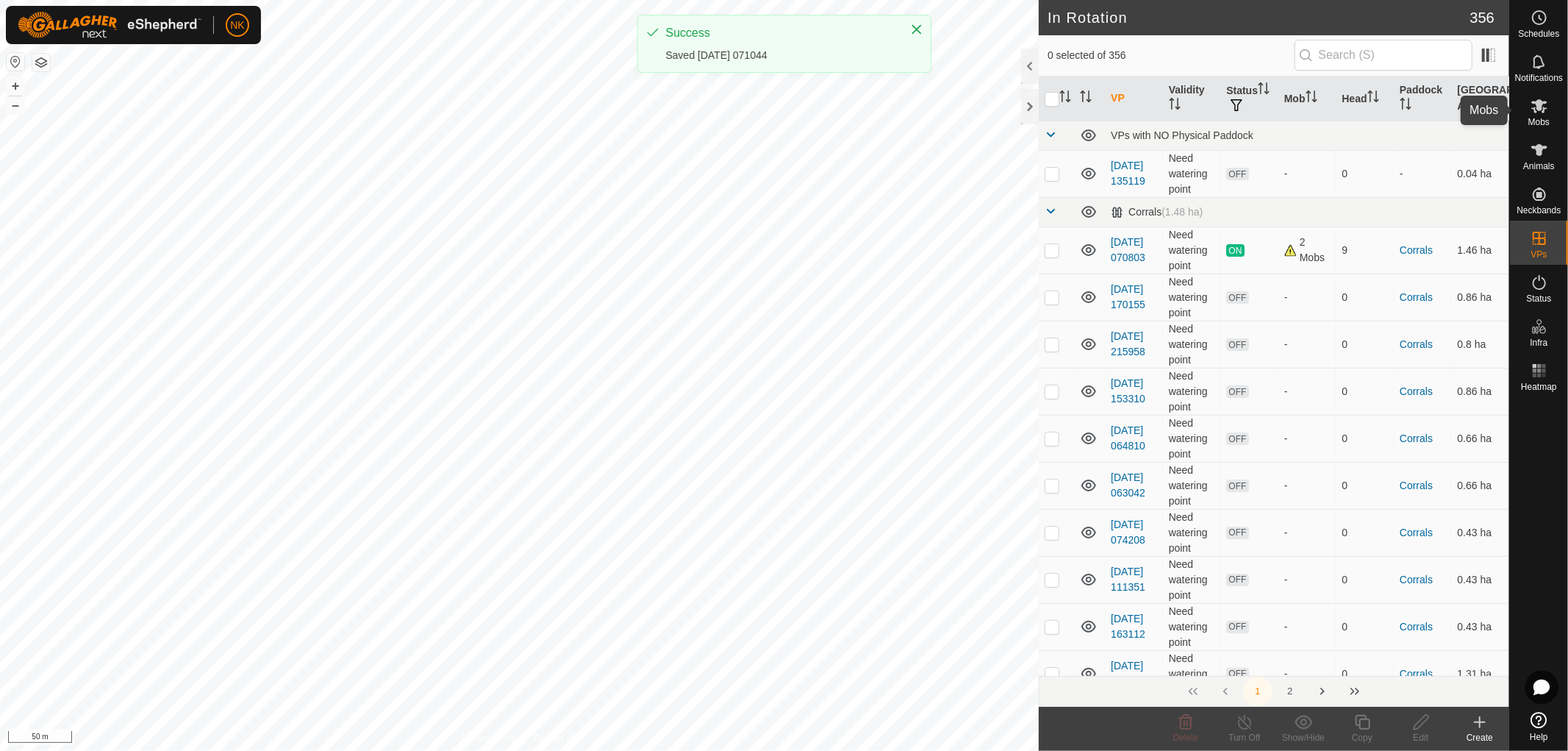
click at [1539, 113] on icon at bounding box center [1539, 106] width 17 height 17
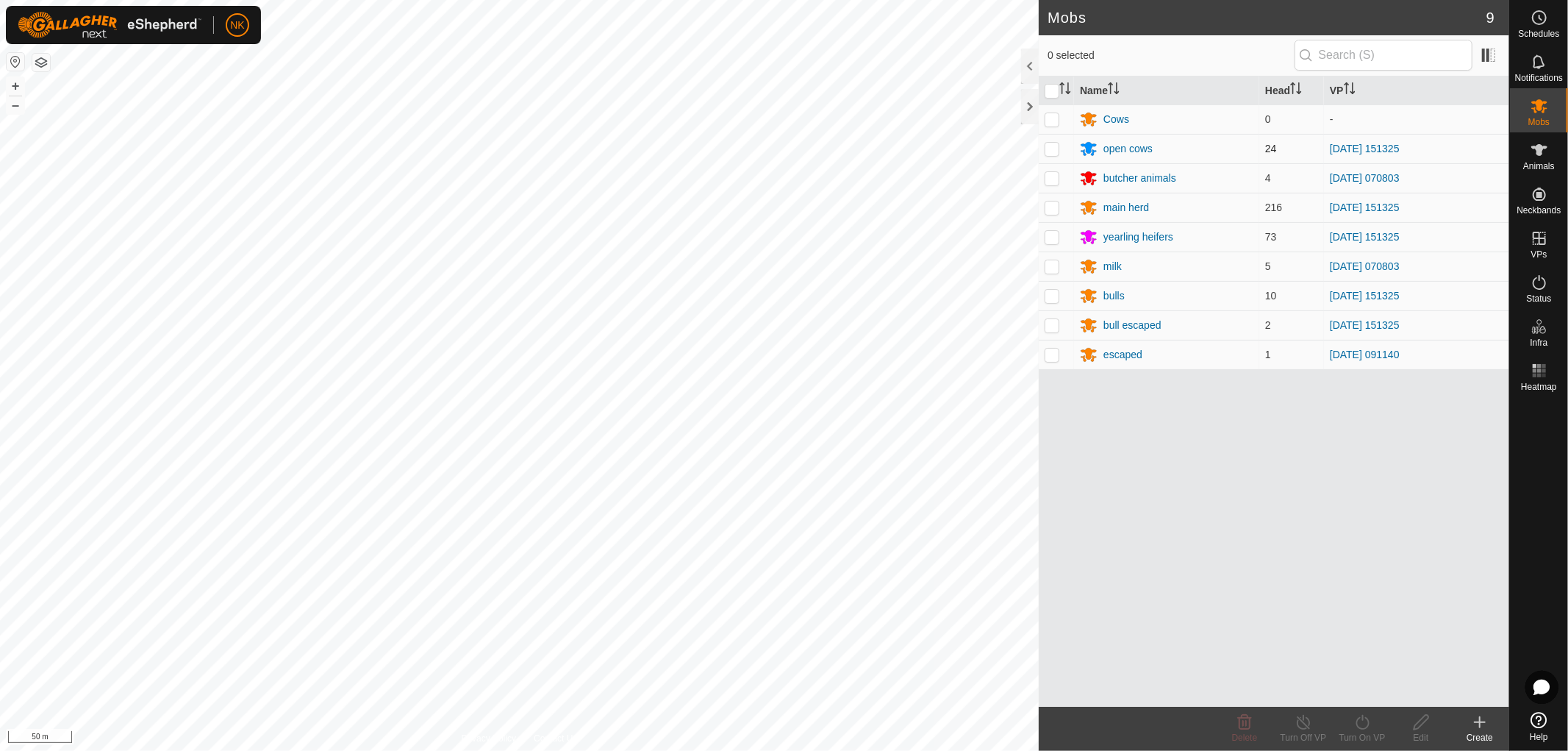
click at [1056, 148] on p-checkbox at bounding box center [1052, 149] width 15 height 12
checkbox input "true"
click at [1057, 210] on p-checkbox at bounding box center [1052, 207] width 15 height 12
checkbox input "true"
click at [1053, 241] on p-checkbox at bounding box center [1052, 236] width 15 height 12
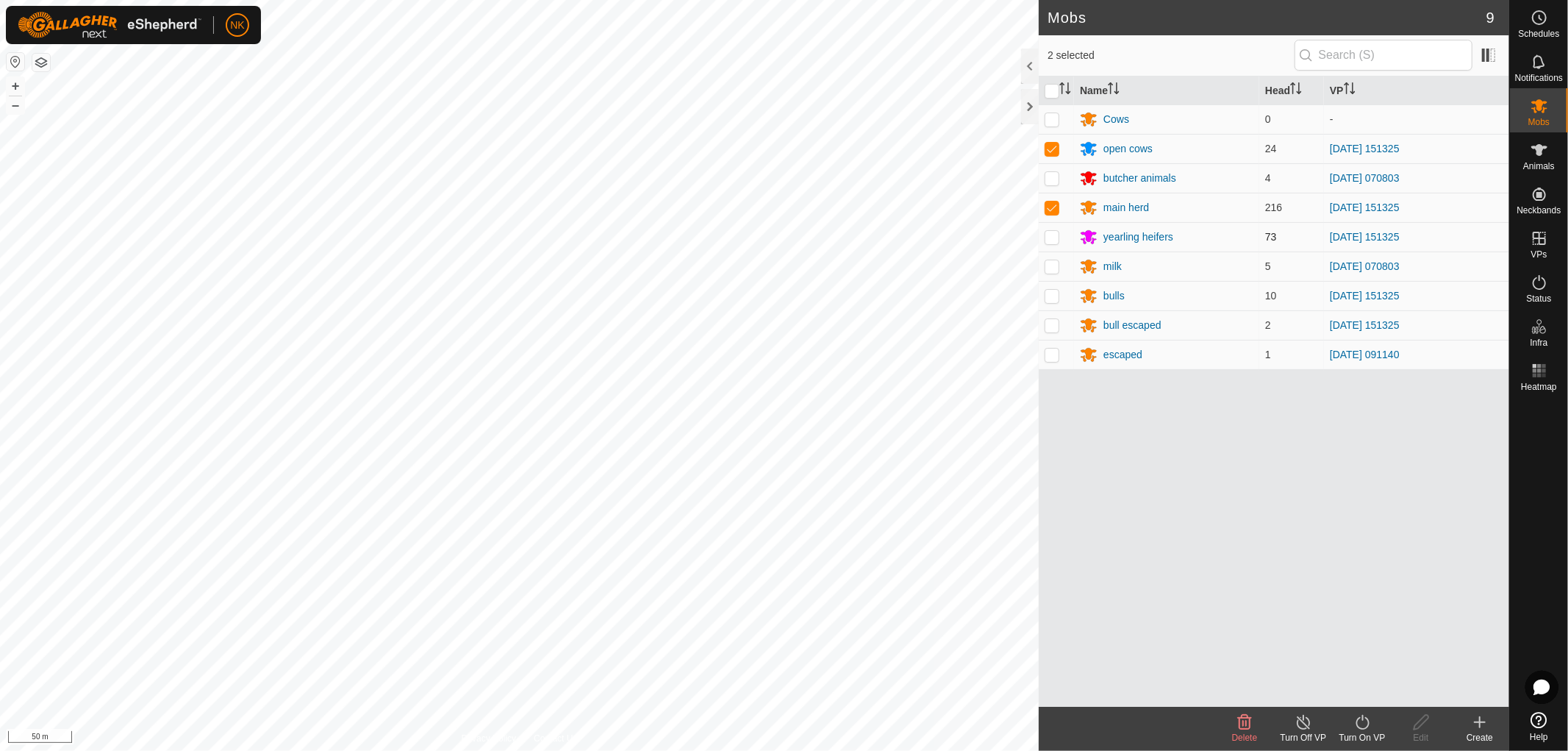
checkbox input "true"
click at [1052, 296] on p-checkbox at bounding box center [1052, 295] width 15 height 12
checkbox input "true"
click at [1049, 325] on p-checkbox at bounding box center [1052, 324] width 15 height 12
checkbox input "true"
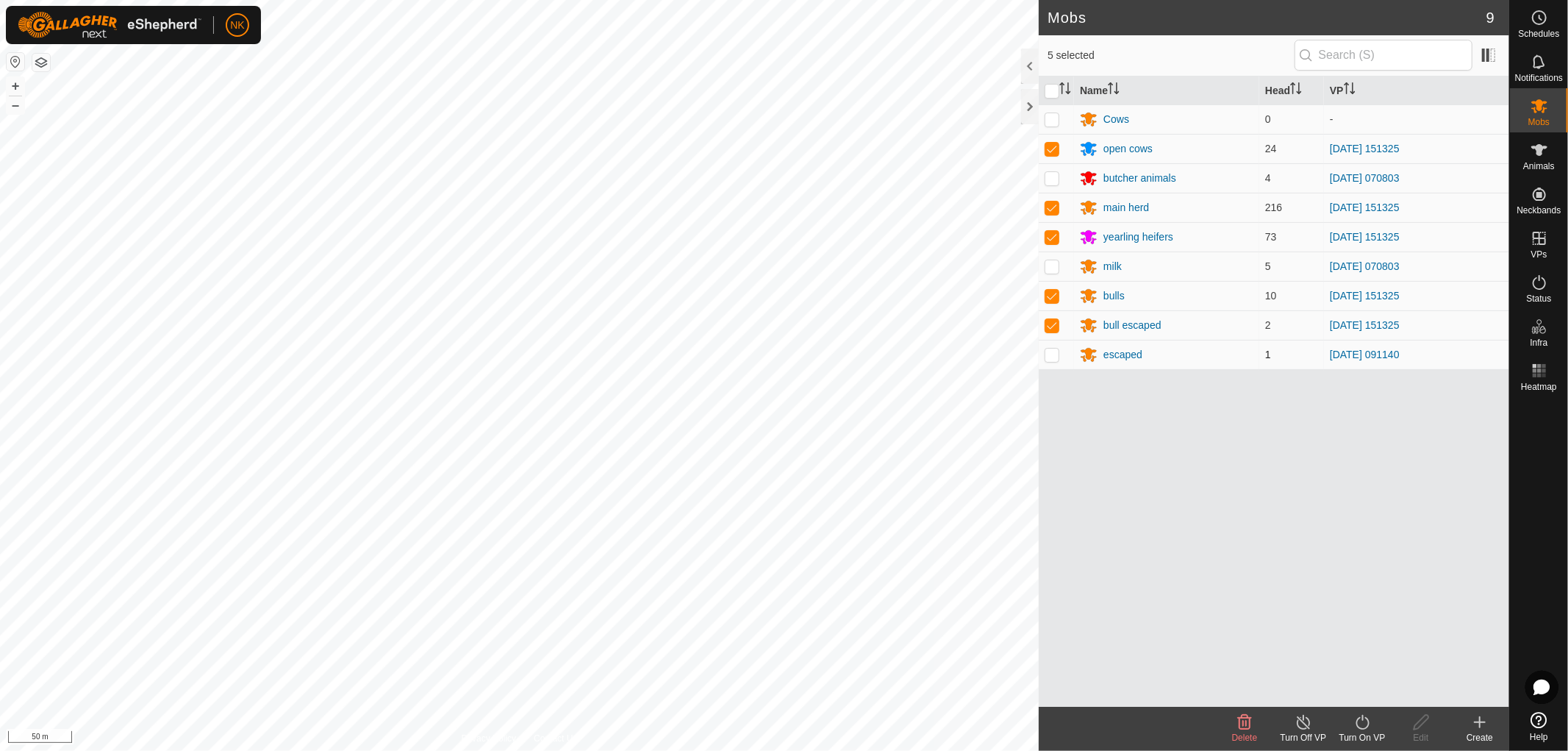
click at [1054, 353] on p-checkbox at bounding box center [1052, 354] width 15 height 12
click at [1047, 354] on p-checkbox at bounding box center [1052, 354] width 15 height 12
checkbox input "false"
click at [1368, 726] on icon at bounding box center [1363, 722] width 18 height 17
click at [1369, 687] on link "Now" at bounding box center [1407, 690] width 146 height 29
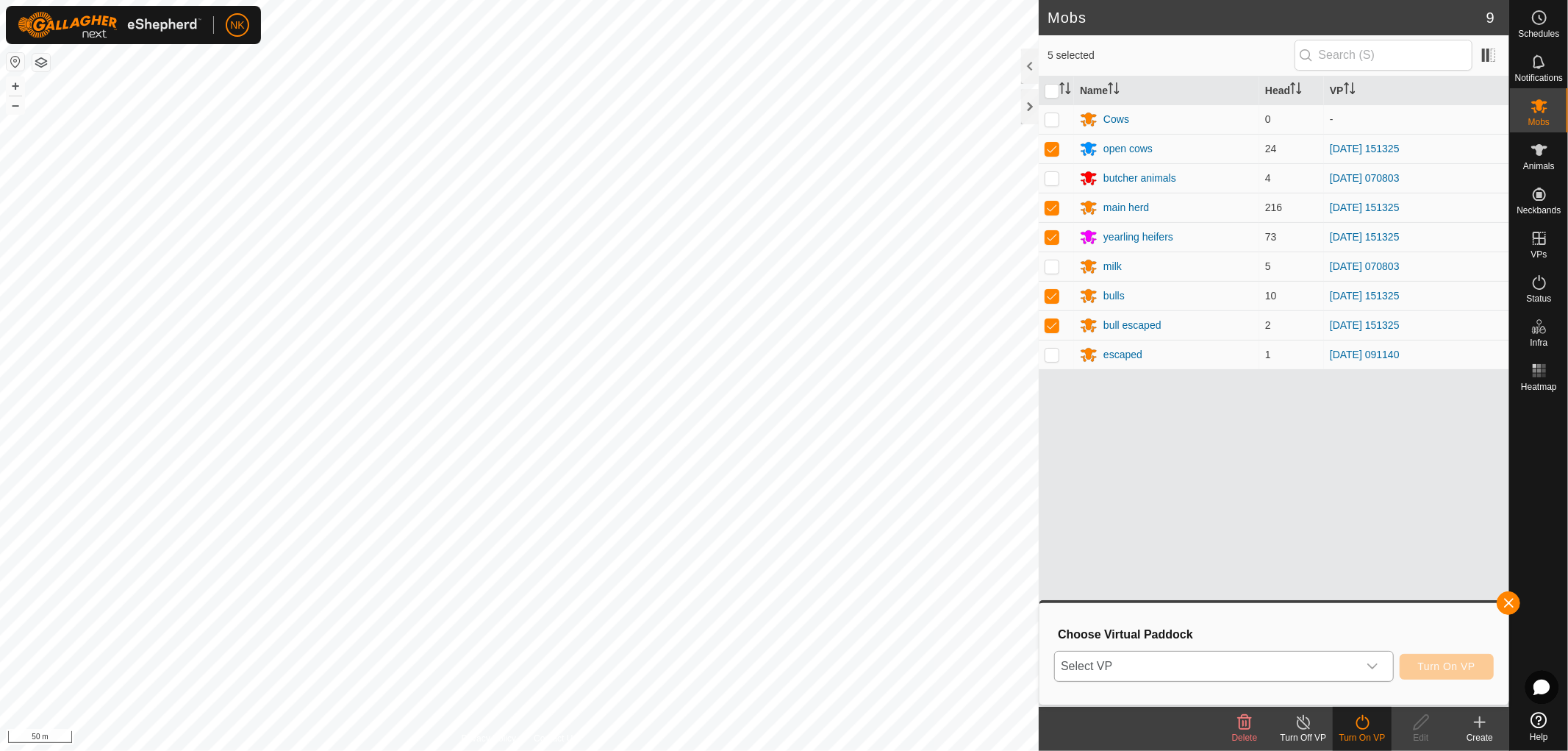
click at [1289, 664] on span "Select VP" at bounding box center [1206, 666] width 302 height 29
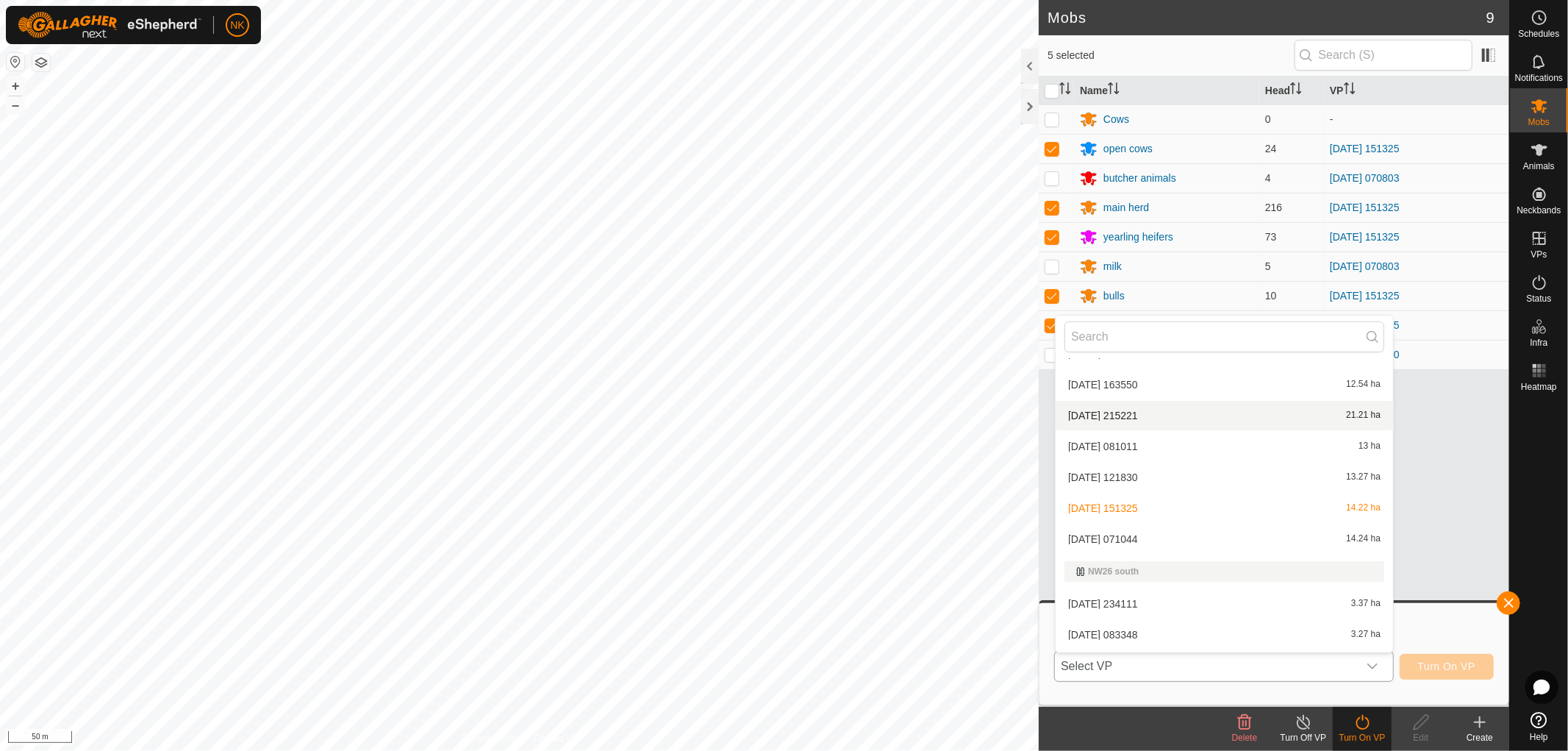
scroll to position [9561, 0]
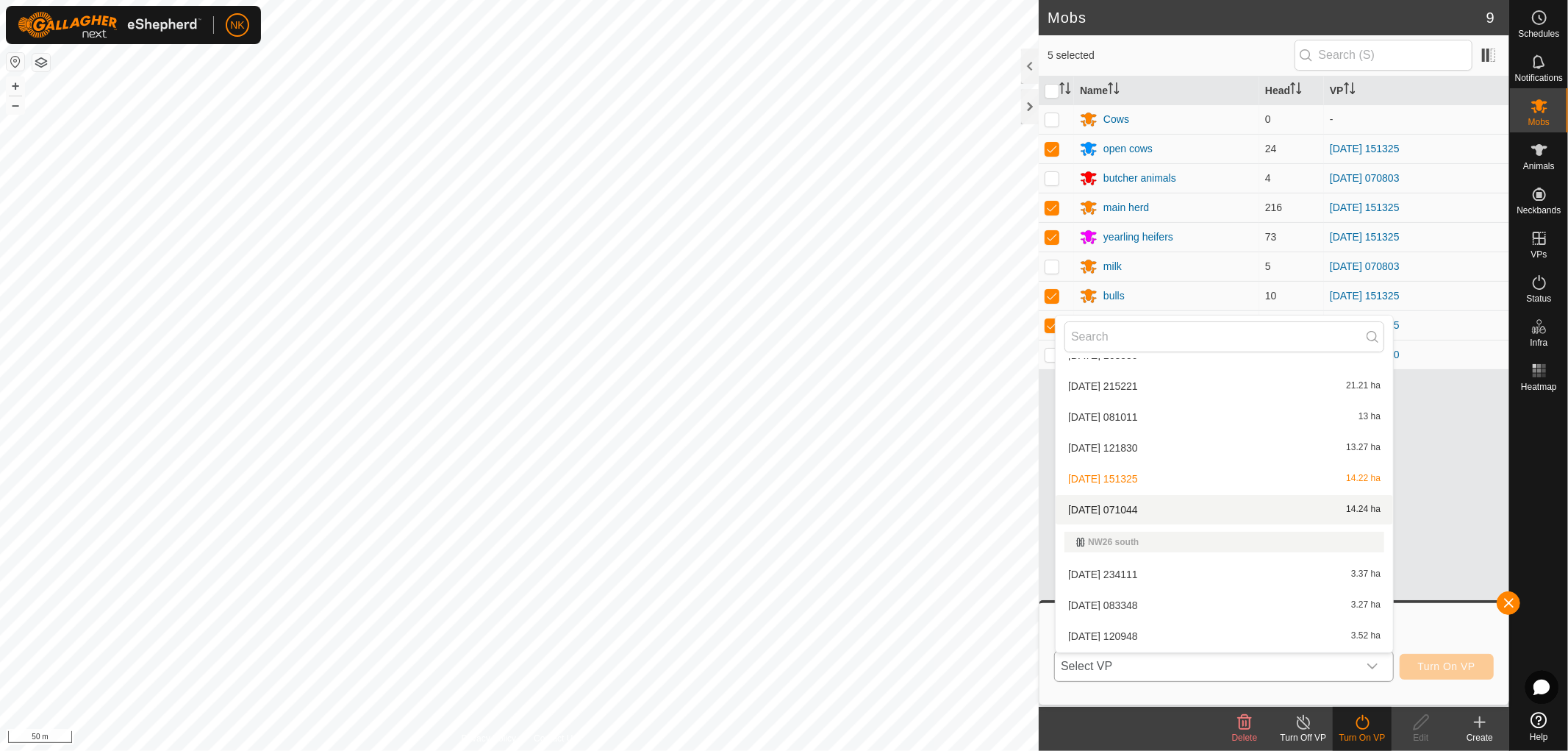
click at [1109, 496] on li "[DATE] 071044 14.24 ha" at bounding box center [1225, 509] width 337 height 29
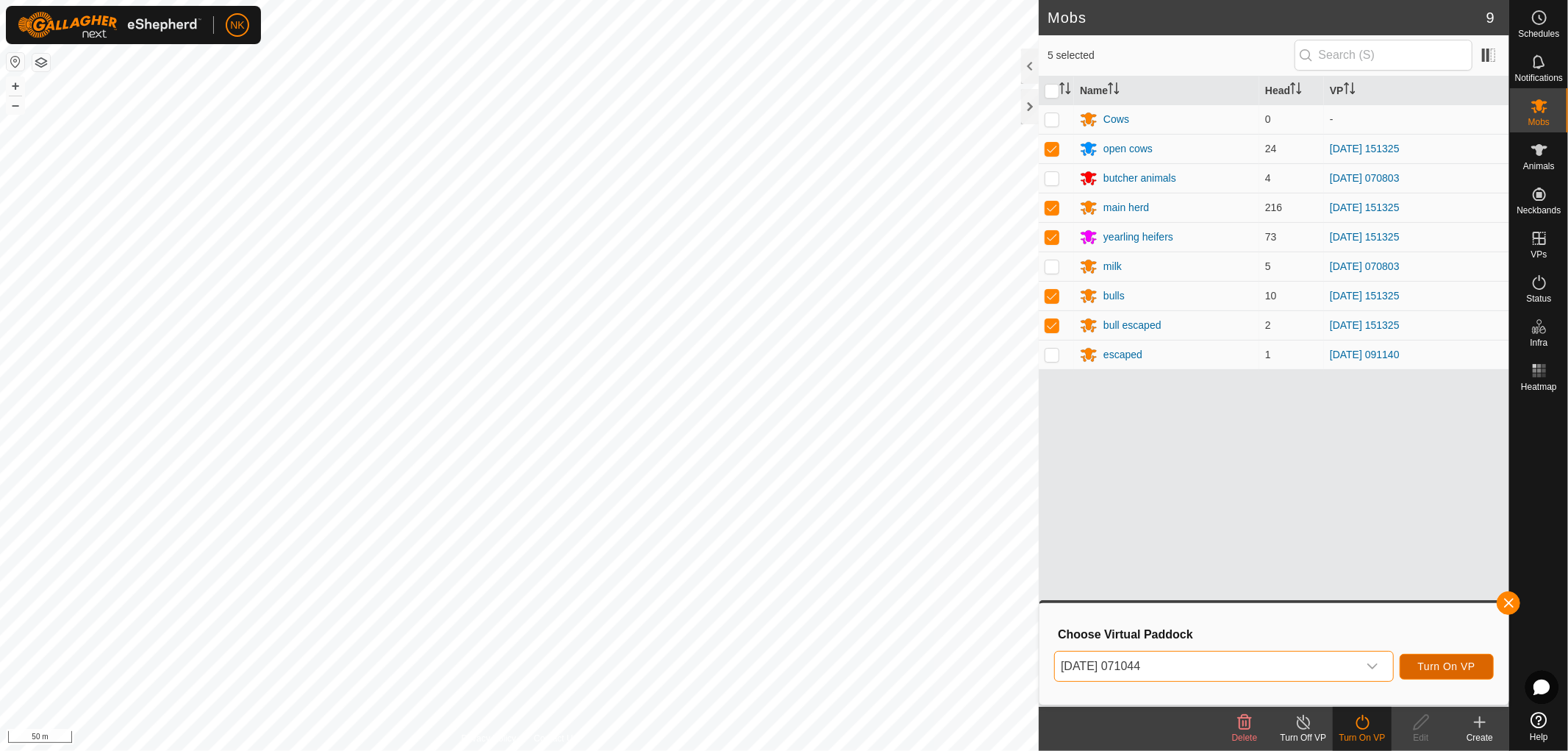
click at [1443, 664] on span "Turn On VP" at bounding box center [1447, 666] width 57 height 12
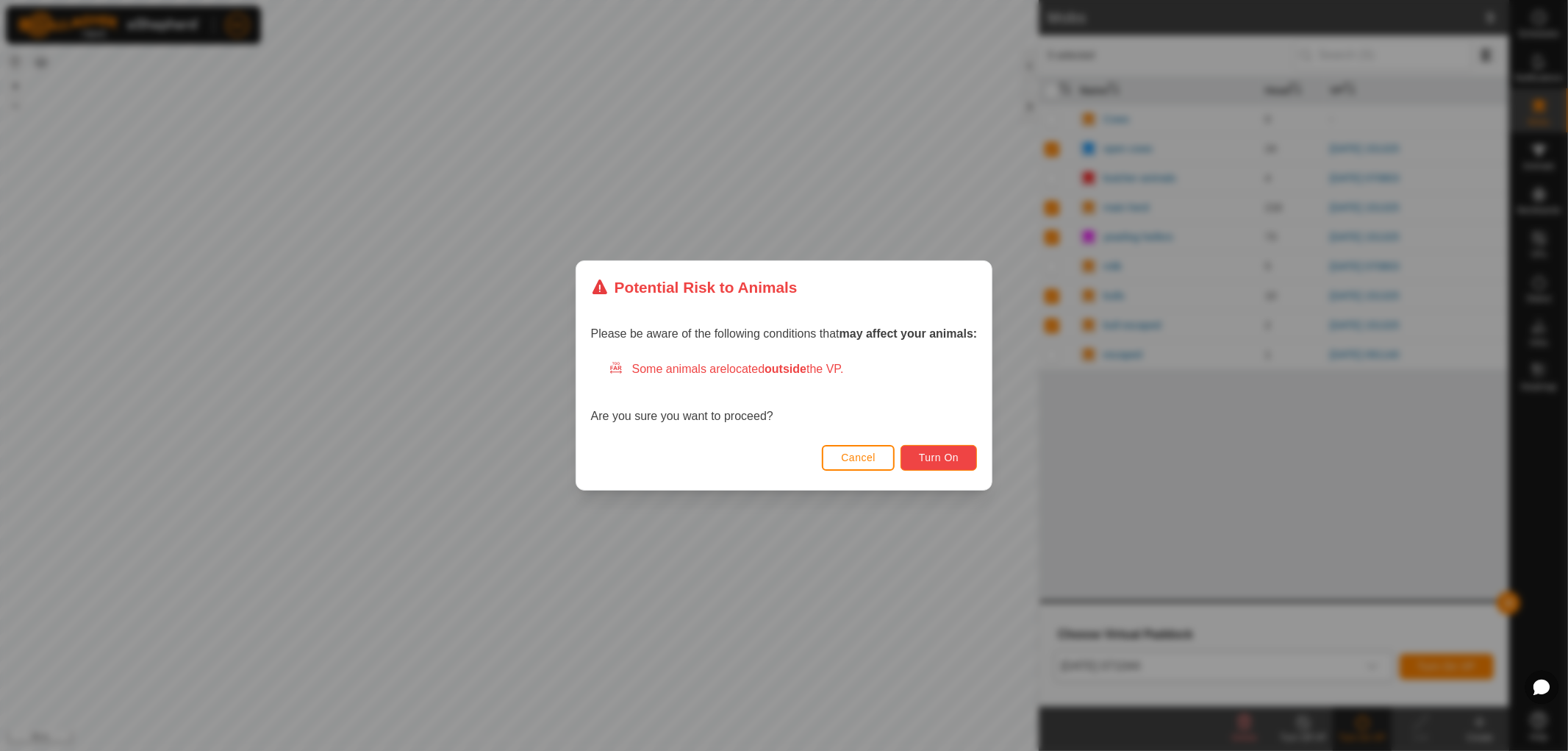
click at [935, 460] on span "Turn On" at bounding box center [939, 457] width 40 height 12
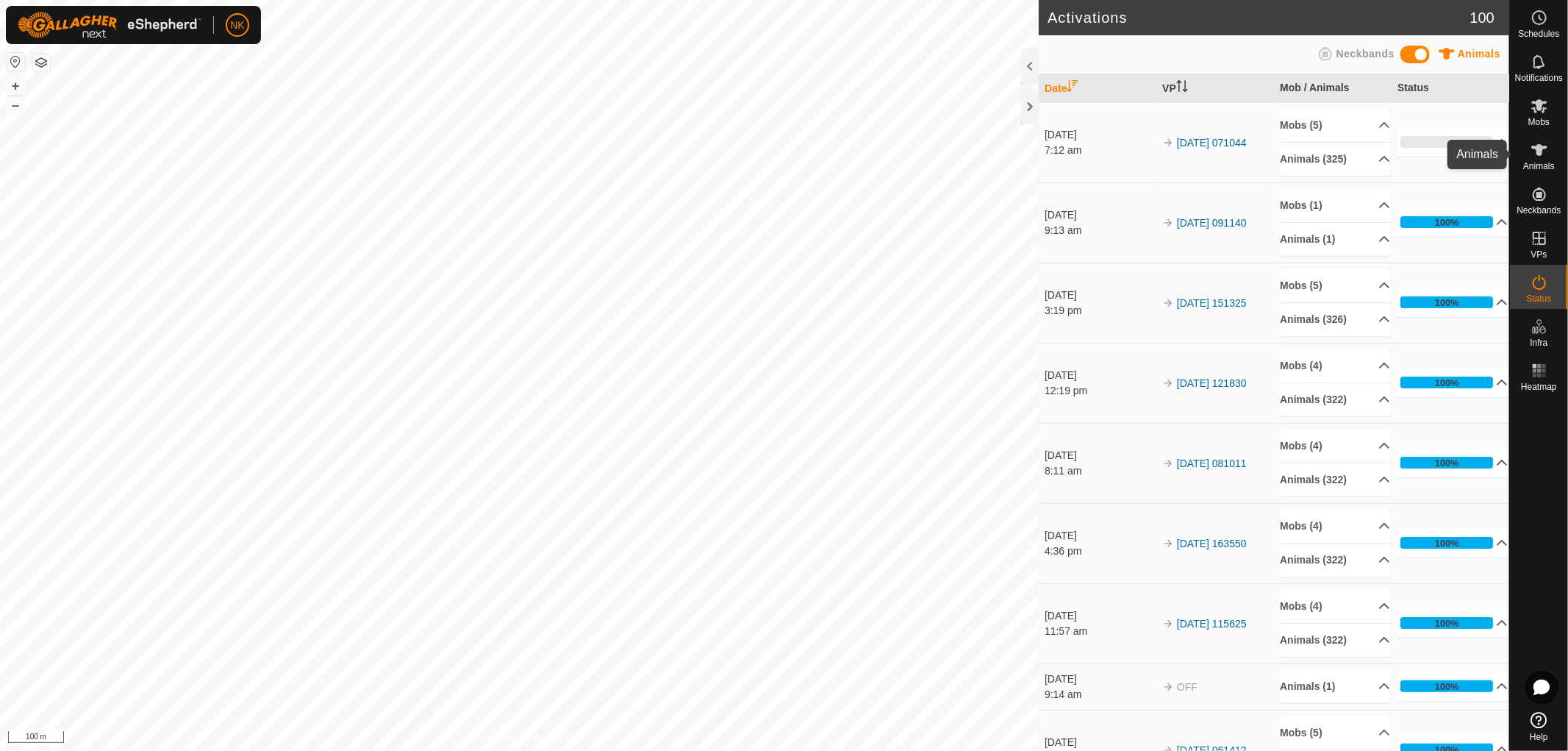
click at [1546, 150] on icon at bounding box center [1539, 149] width 17 height 17
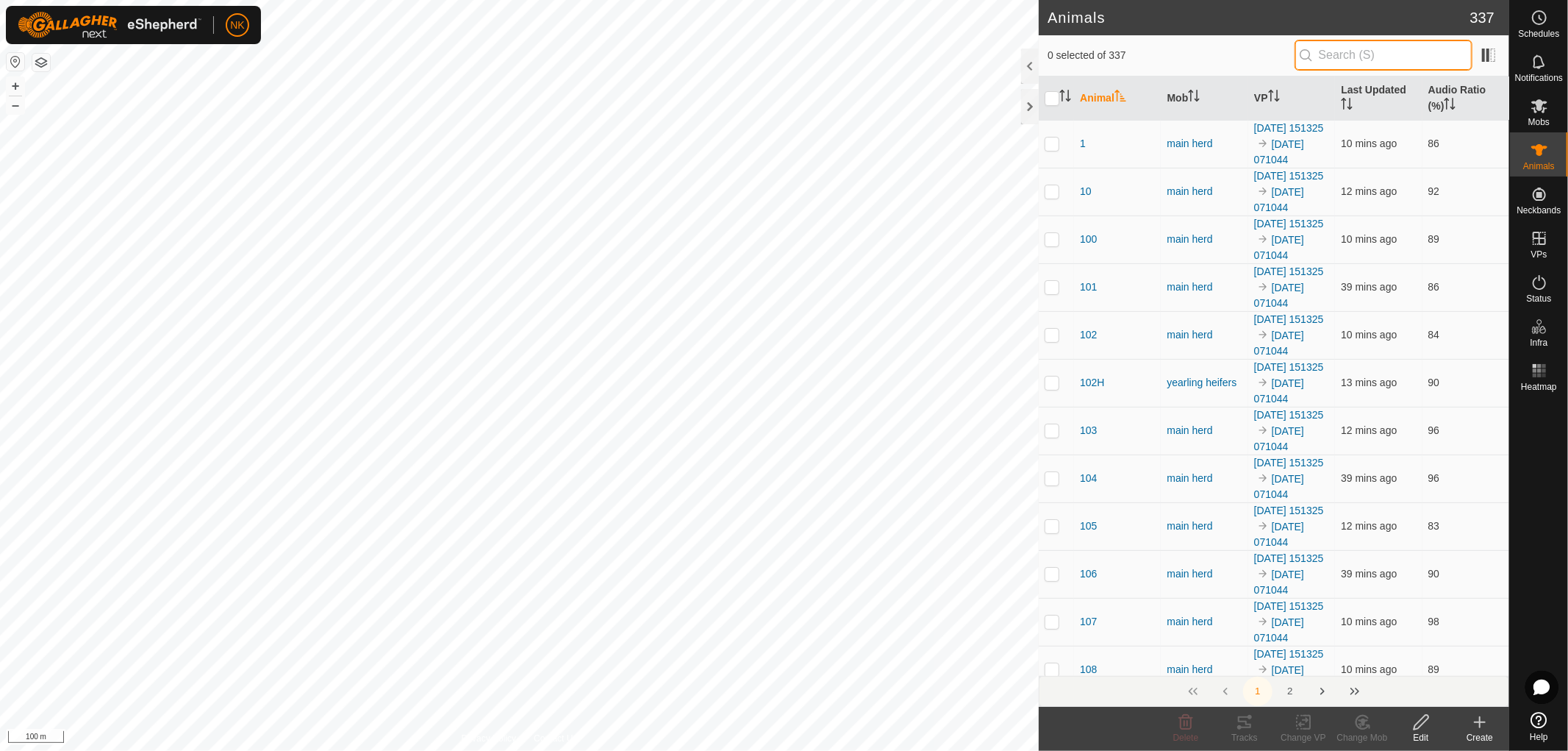
click at [1350, 53] on input "text" at bounding box center [1383, 56] width 178 height 31
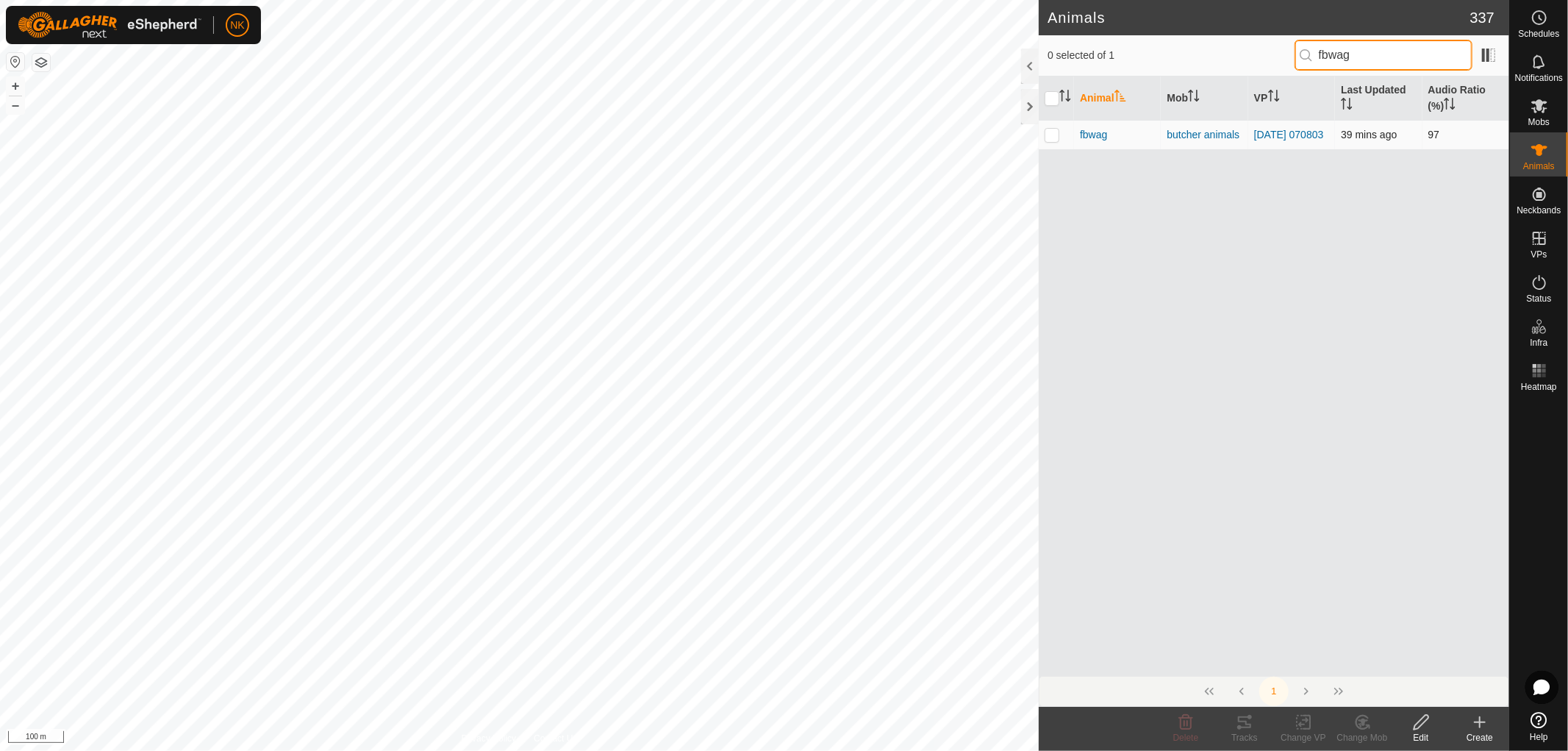
type input "fbwag"
drag, startPoint x: 1042, startPoint y: 138, endPoint x: 1060, endPoint y: 147, distance: 20.1
click at [1050, 140] on td at bounding box center [1056, 135] width 36 height 29
checkbox input "true"
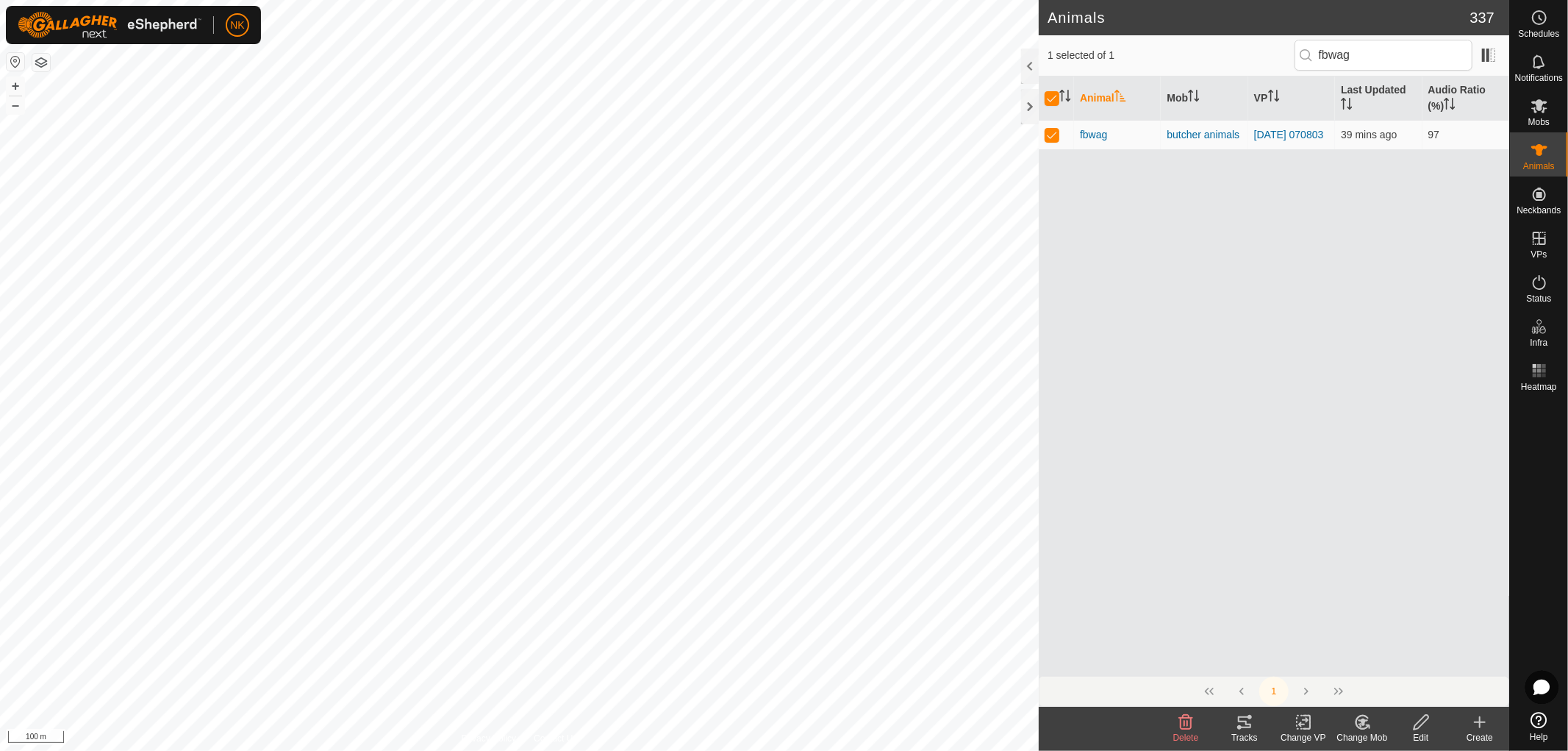
click at [1248, 726] on icon at bounding box center [1245, 722] width 14 height 12
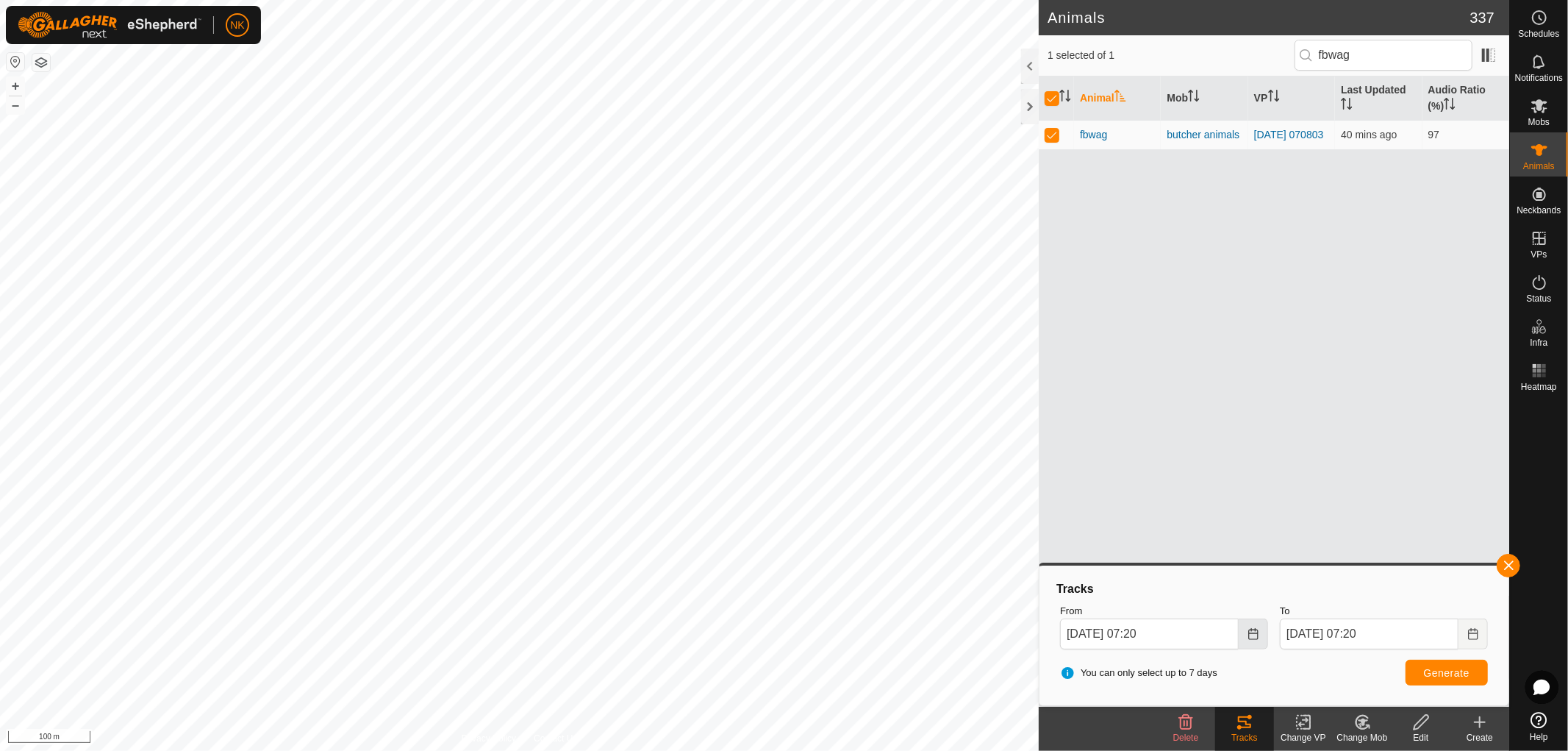
click at [1255, 628] on icon "Choose Date" at bounding box center [1253, 633] width 12 height 12
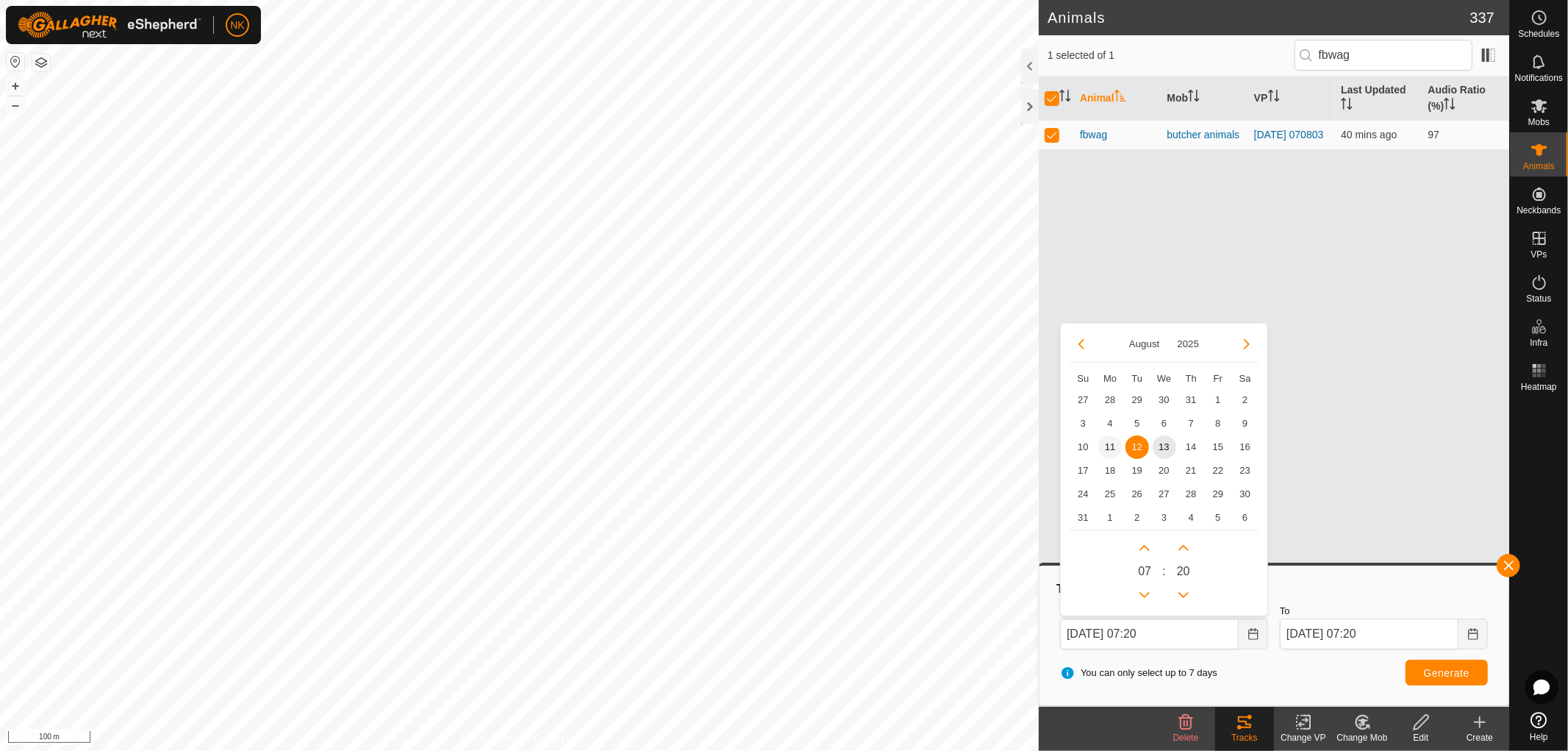
click at [1108, 444] on span "11" at bounding box center [1111, 448] width 24 height 24
type input "[DATE] 07:20"
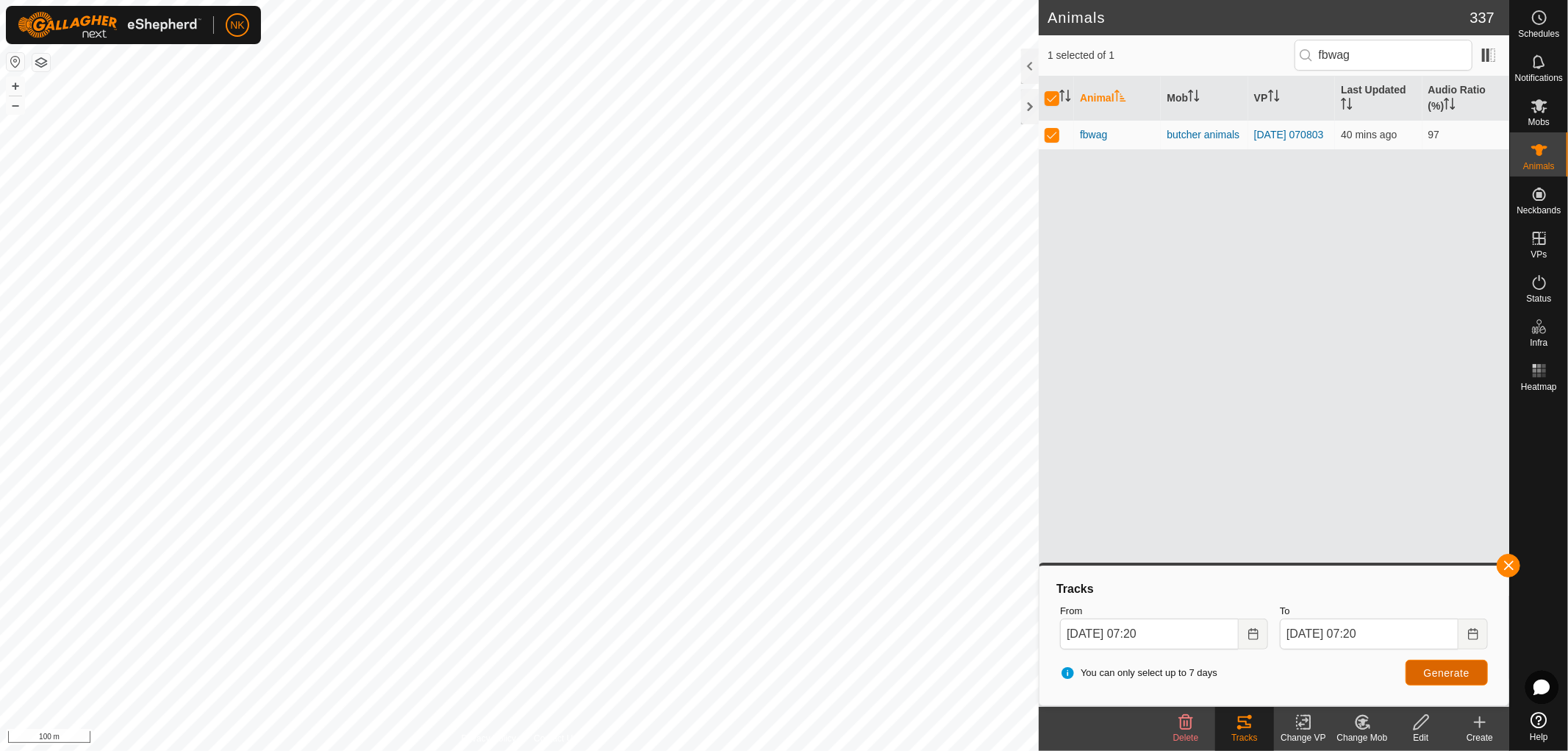
click at [1457, 674] on span "Generate" at bounding box center [1447, 673] width 46 height 12
click at [1053, 140] on p-checkbox at bounding box center [1052, 134] width 15 height 12
checkbox input "false"
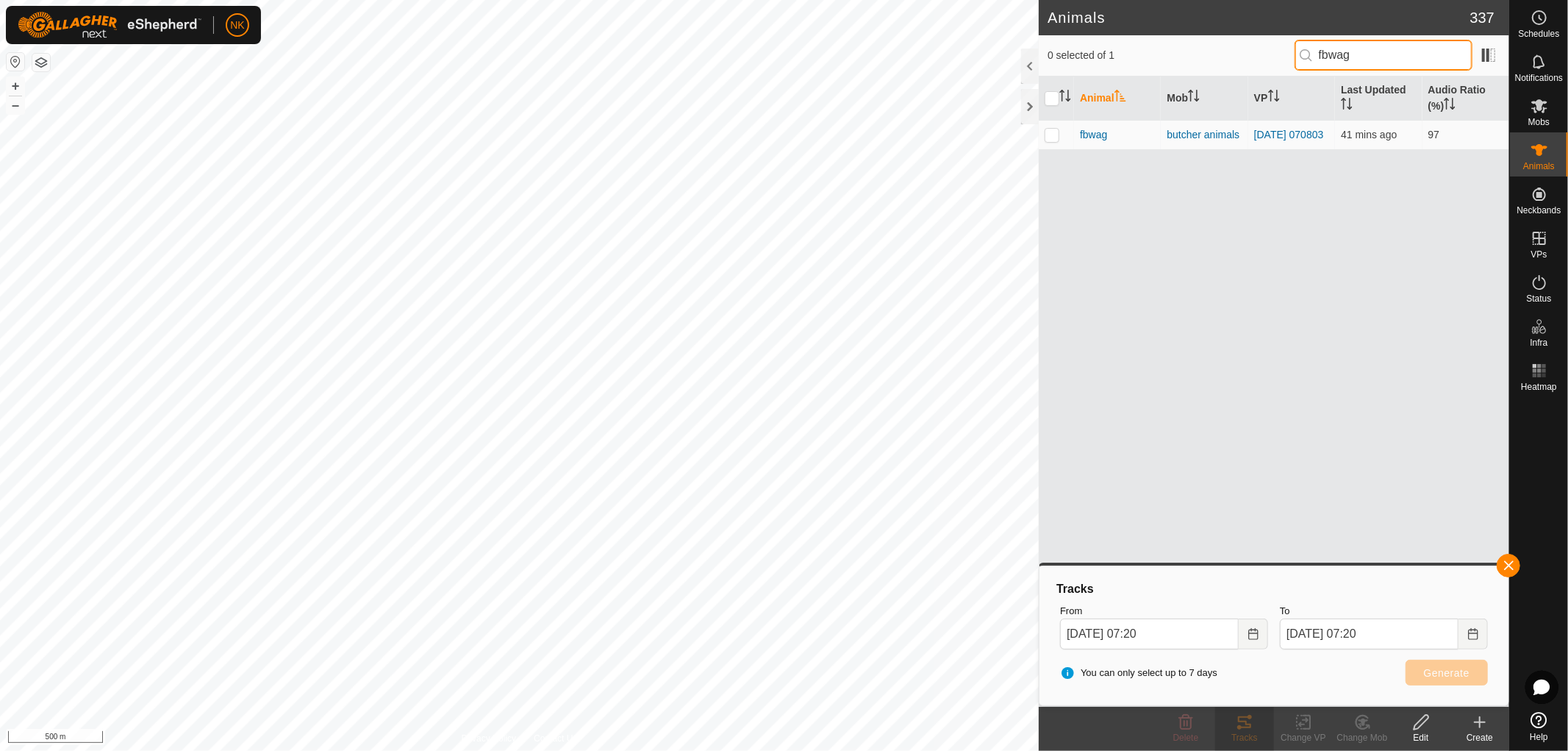
drag, startPoint x: 1395, startPoint y: 43, endPoint x: 1282, endPoint y: 36, distance: 113.2
click at [1286, 36] on div "0 selected of 1 fbwag" at bounding box center [1274, 56] width 470 height 41
type input "625wag"
click at [1047, 134] on p-checkbox at bounding box center [1052, 134] width 15 height 12
checkbox input "true"
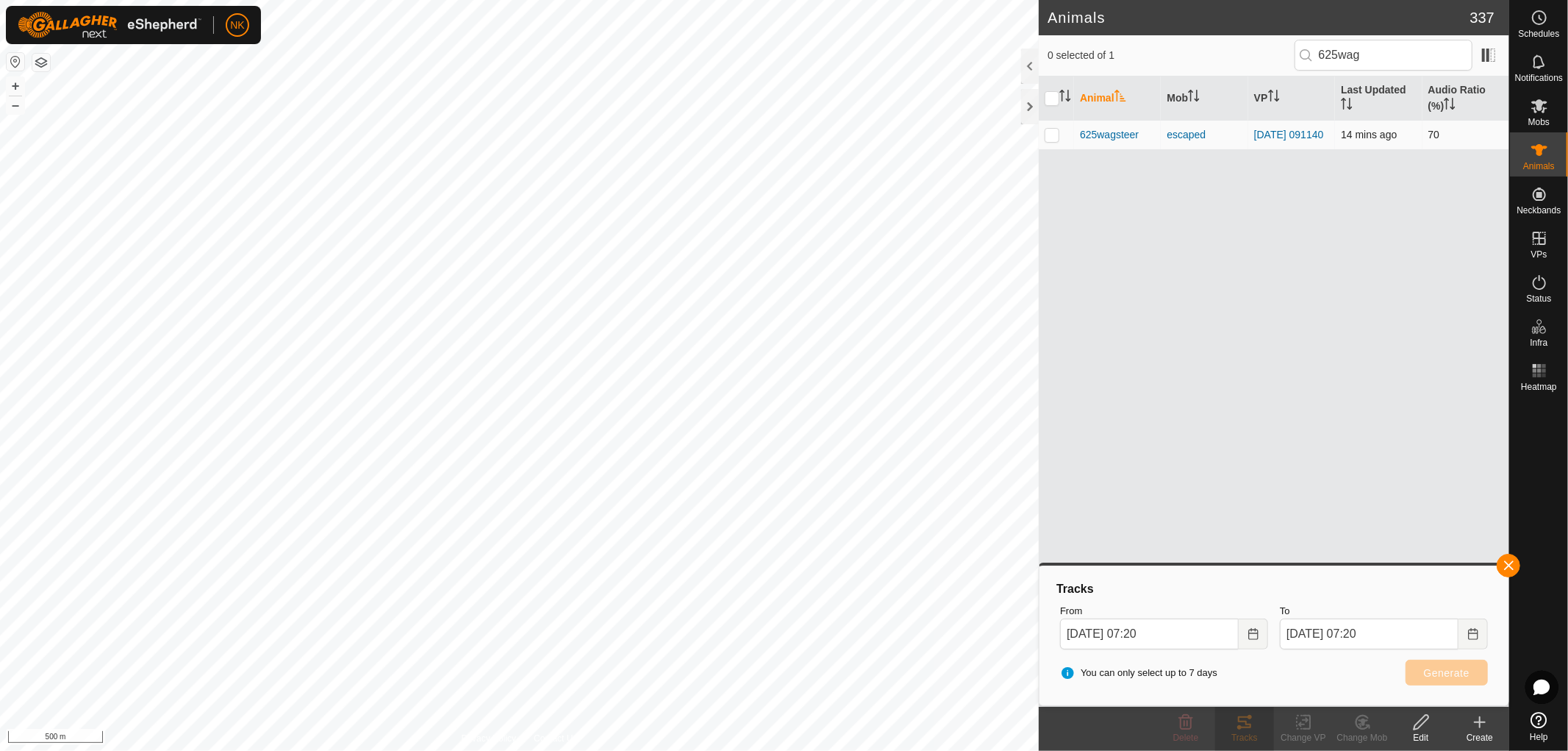
checkbox input "true"
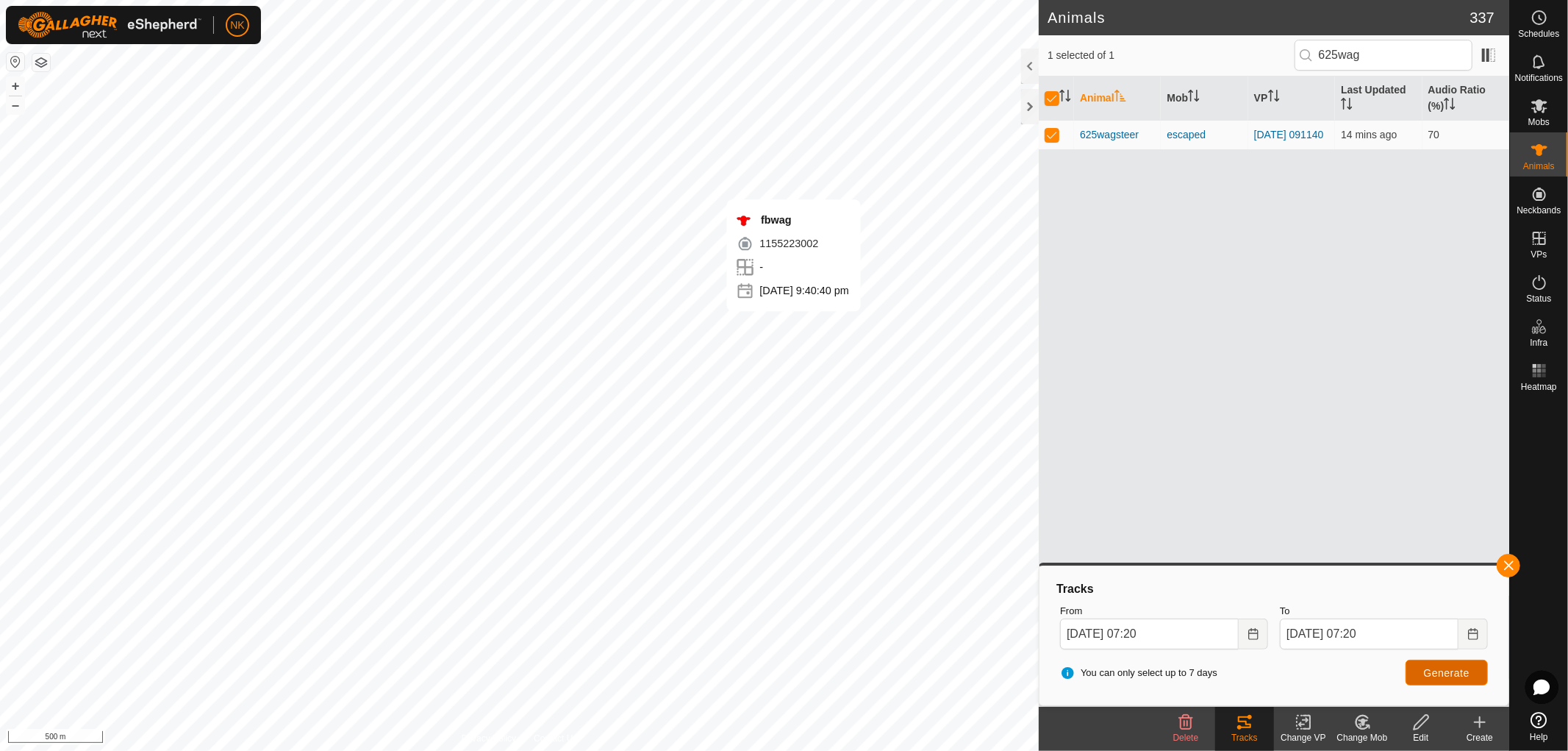
click at [1434, 667] on span "Generate" at bounding box center [1447, 673] width 46 height 12
click at [1047, 98] on input "checkbox" at bounding box center [1052, 98] width 15 height 15
checkbox input "false"
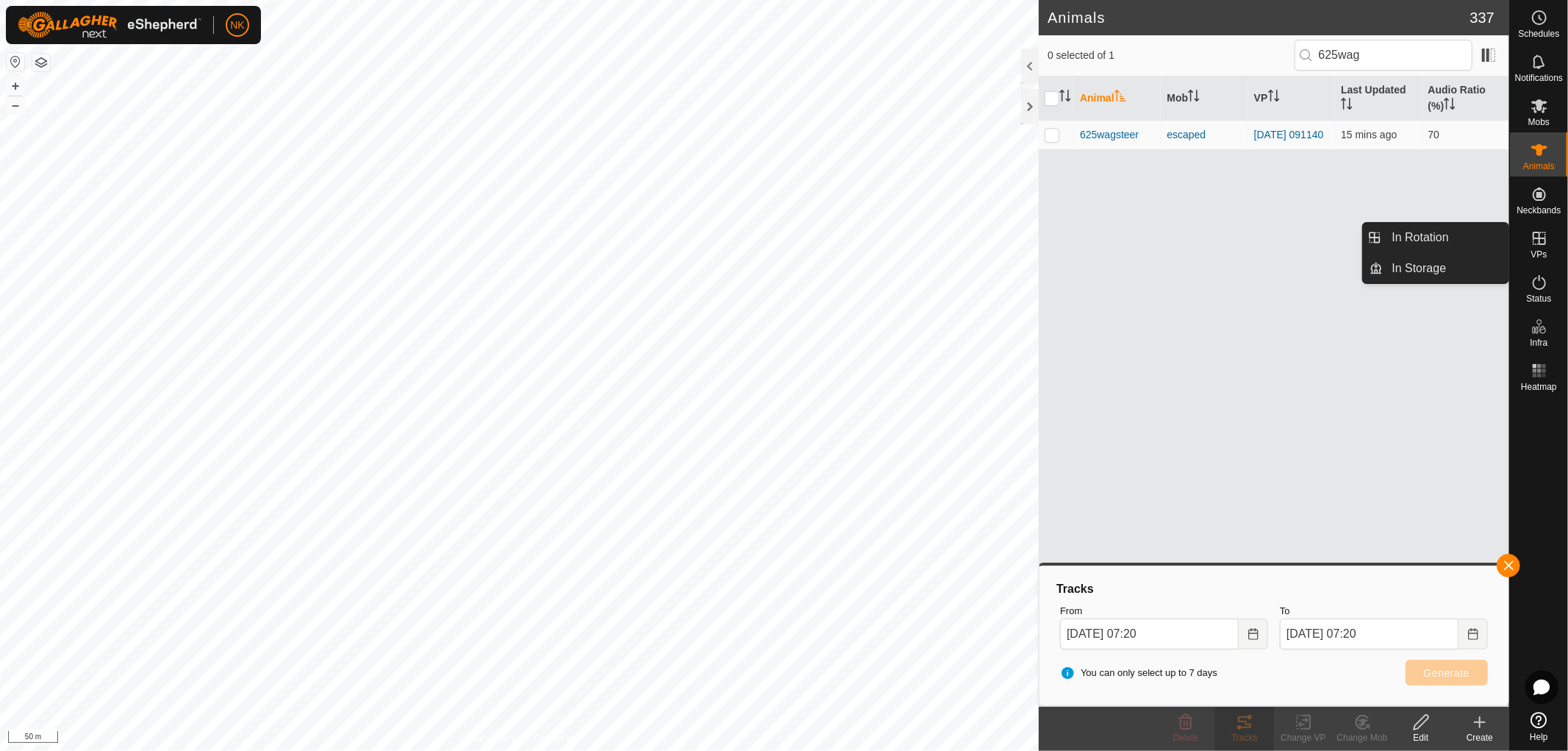
click at [1539, 245] on icon at bounding box center [1539, 238] width 17 height 17
click at [1435, 236] on link "In Rotation" at bounding box center [1447, 238] width 126 height 29
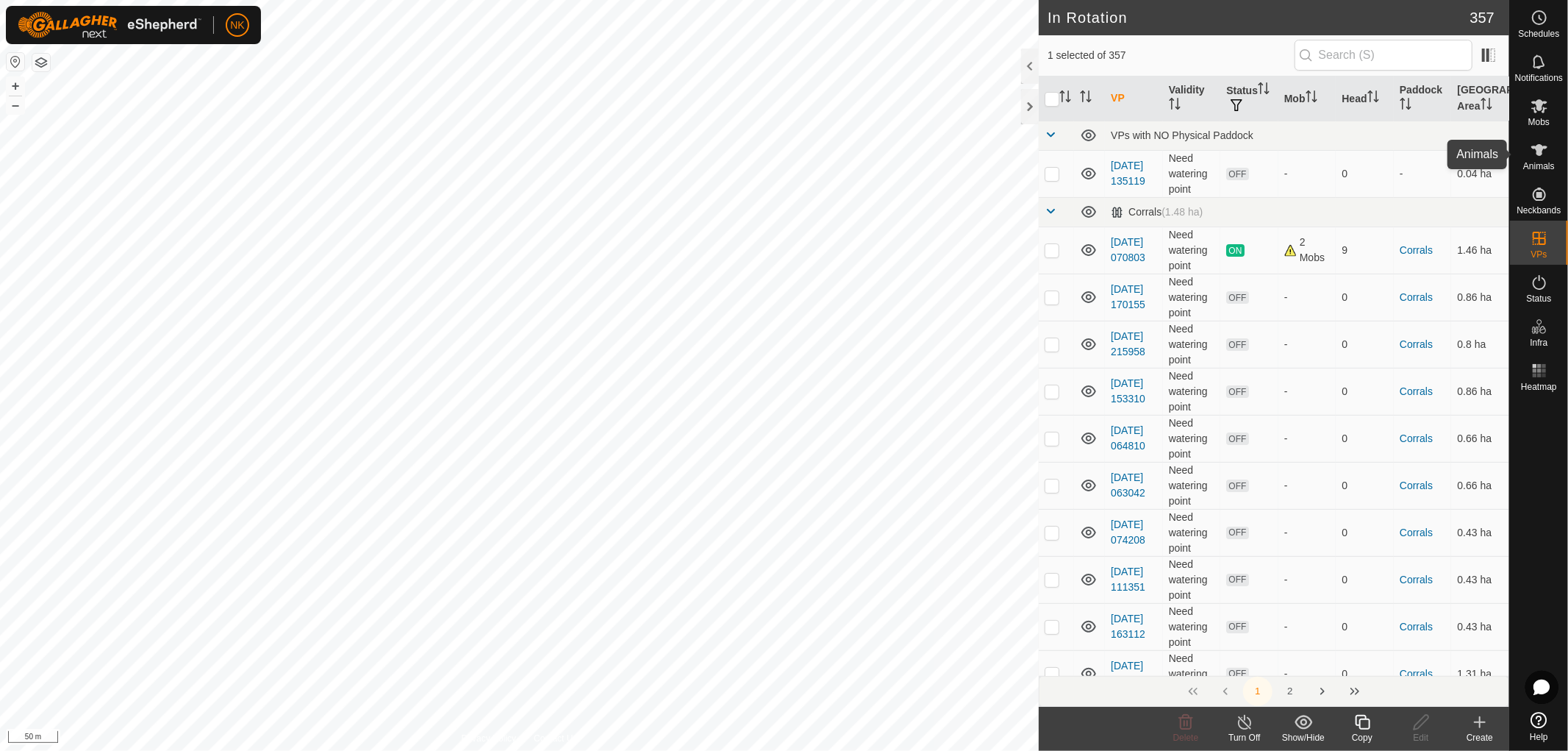
click at [1544, 154] on icon at bounding box center [1539, 149] width 17 height 17
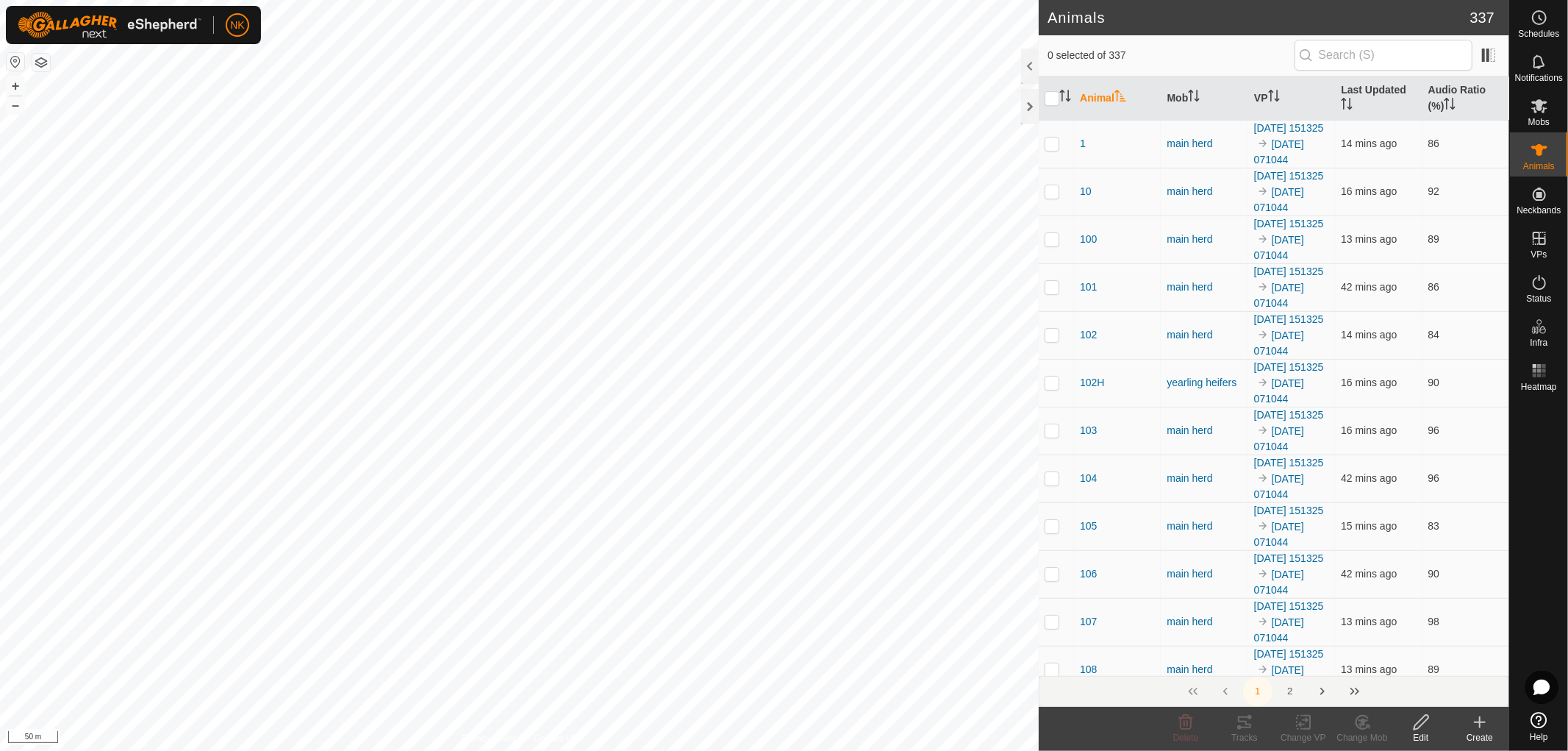
click at [1542, 128] on div "Mobs" at bounding box center [1539, 110] width 58 height 44
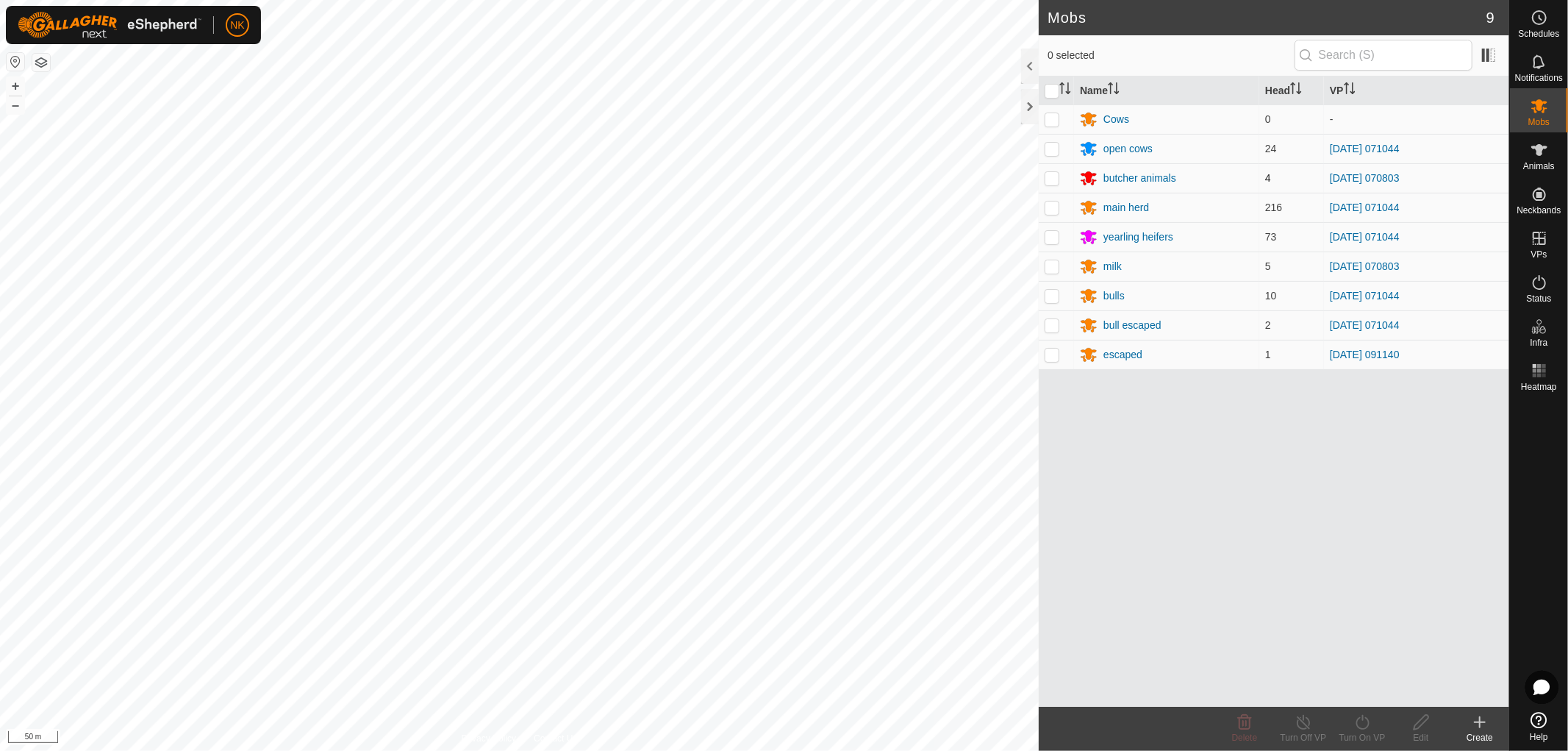
click at [1054, 181] on p-checkbox at bounding box center [1052, 178] width 15 height 12
click at [1053, 180] on p-checkbox at bounding box center [1052, 178] width 15 height 12
checkbox input "false"
click at [1167, 173] on div "butcher animals" at bounding box center [1140, 178] width 73 height 15
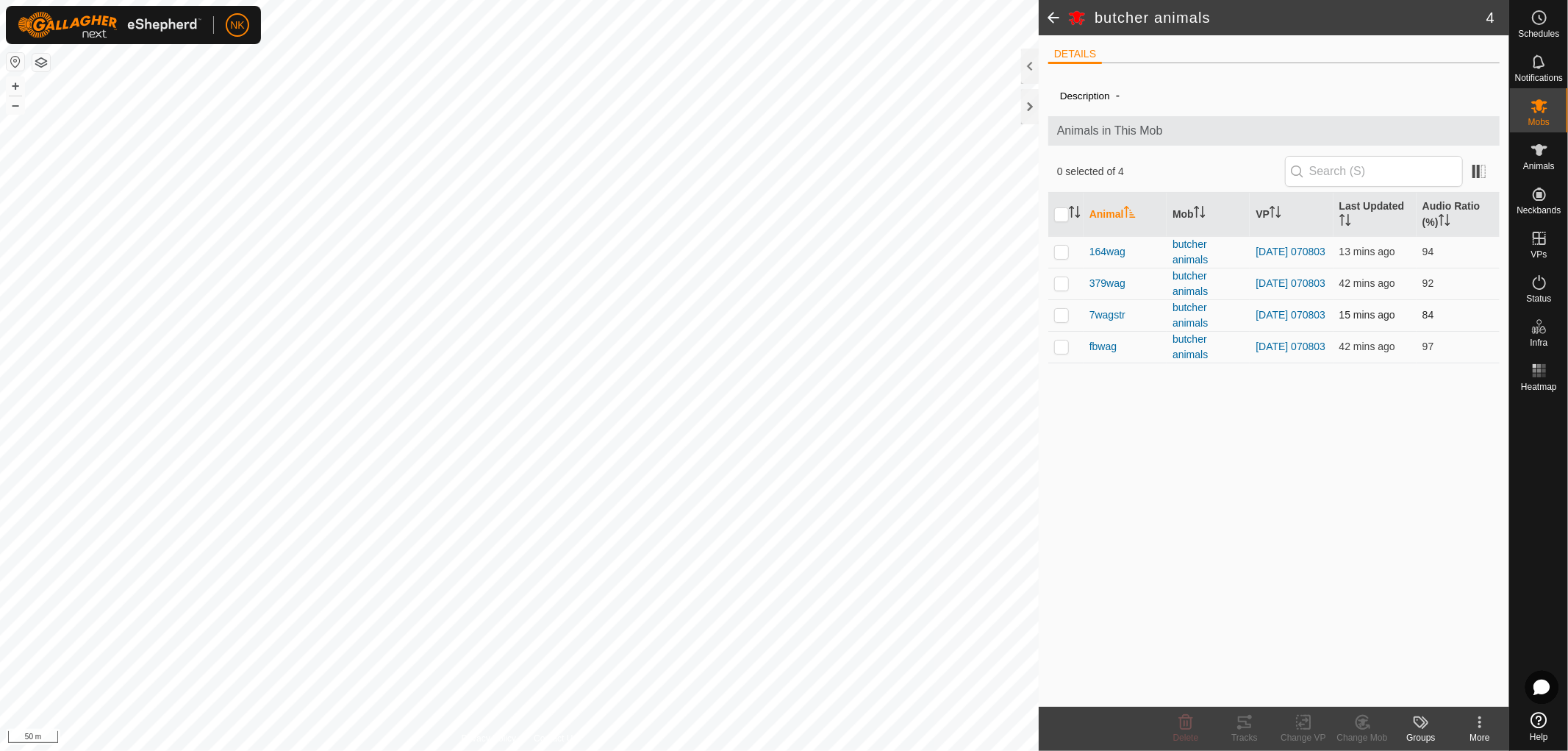
click at [1066, 316] on p-checkbox at bounding box center [1061, 314] width 15 height 12
click at [1062, 314] on p-checkbox at bounding box center [1061, 314] width 15 height 12
checkbox input "false"
